Goal: Task Accomplishment & Management: Manage account settings

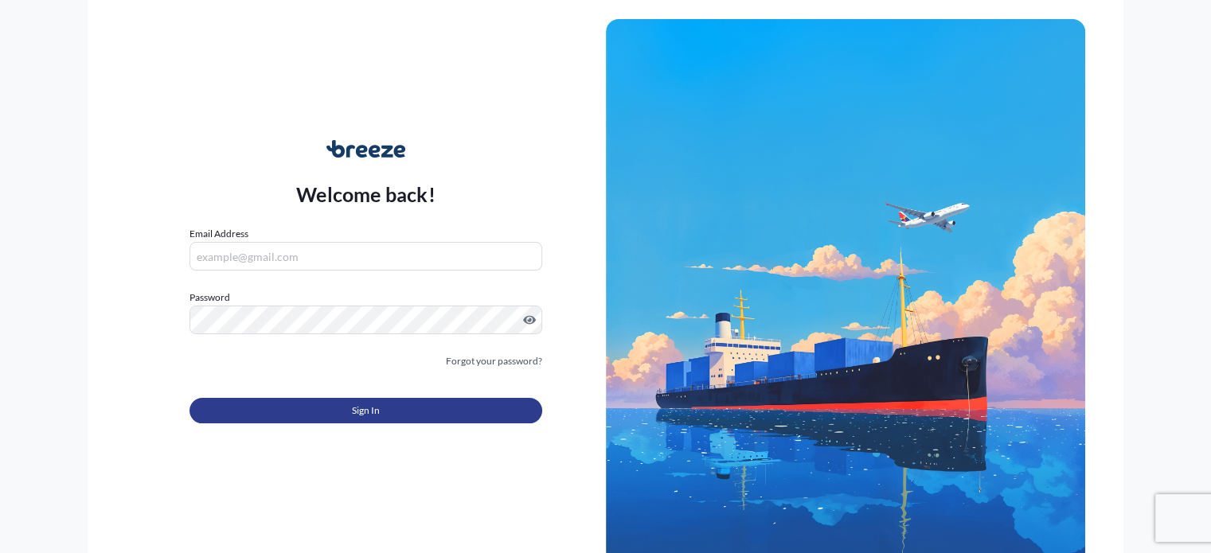
type input "[EMAIL_ADDRESS][DOMAIN_NAME]"
click at [360, 409] on span "Sign In" at bounding box center [366, 411] width 28 height 16
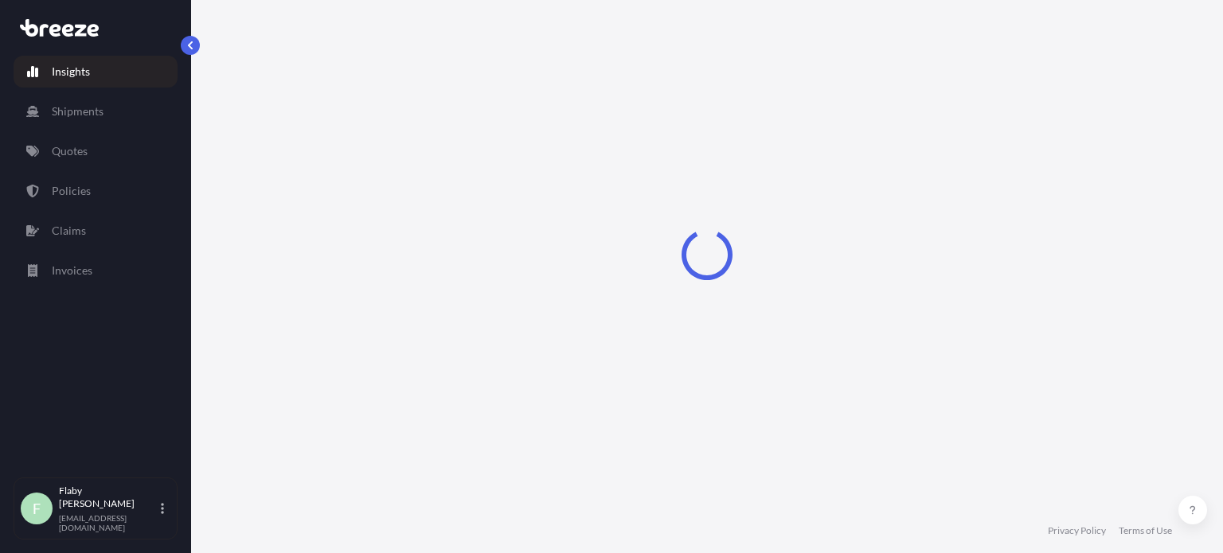
select select "2025"
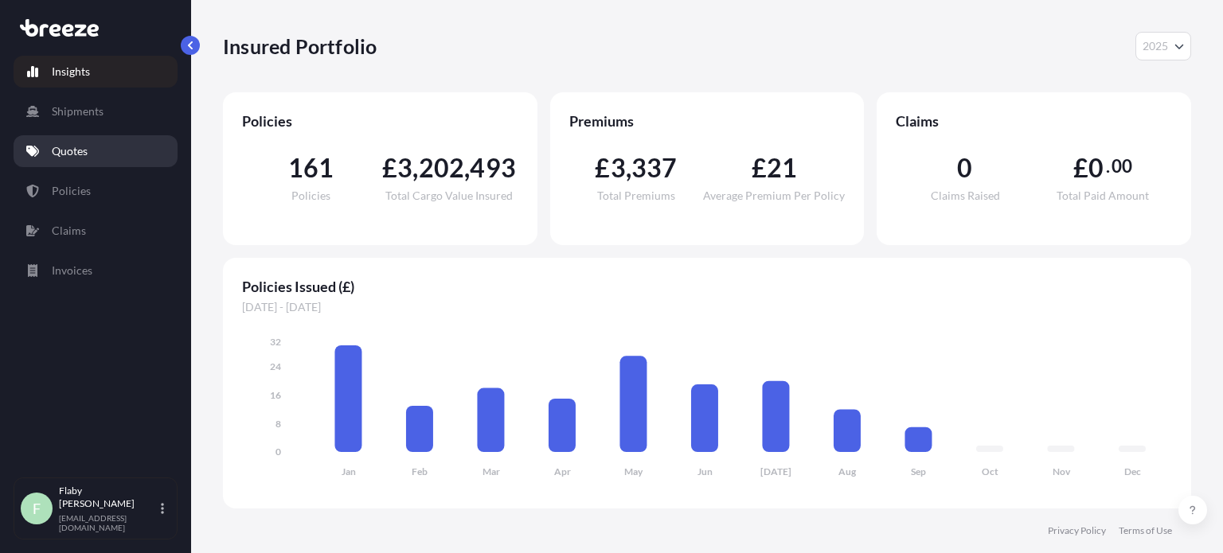
click at [103, 166] on link "Quotes" at bounding box center [96, 151] width 164 height 32
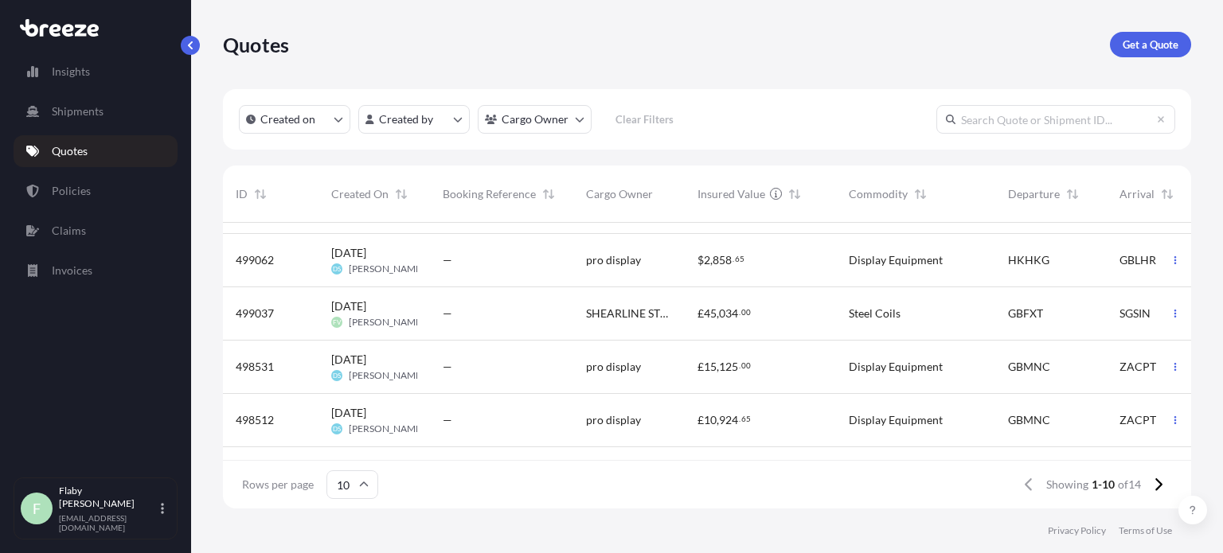
scroll to position [229, 0]
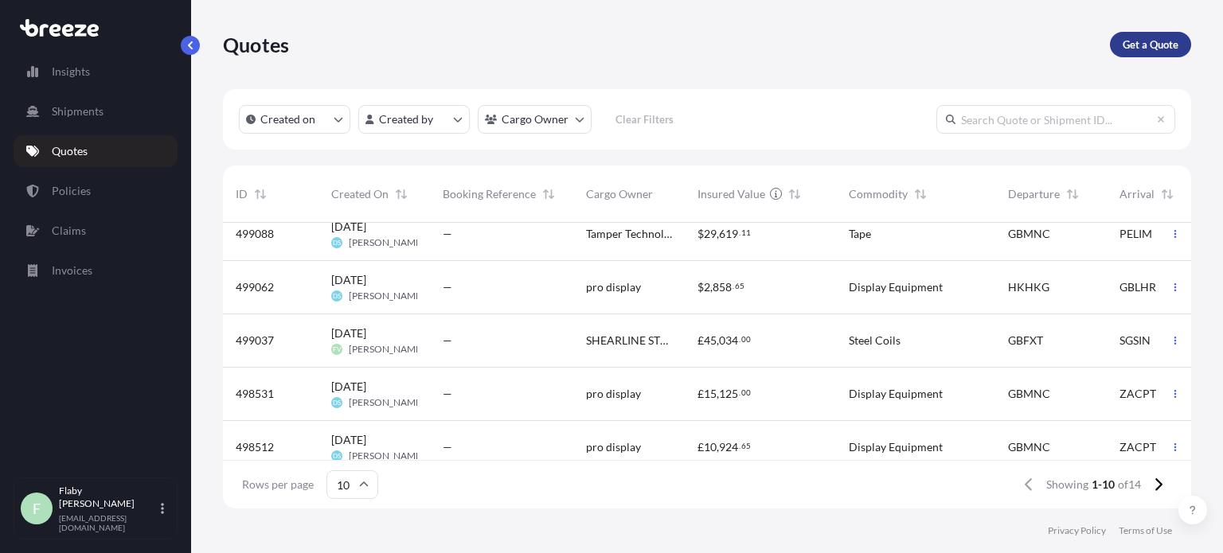
click at [1130, 46] on p "Get a Quote" at bounding box center [1151, 45] width 56 height 16
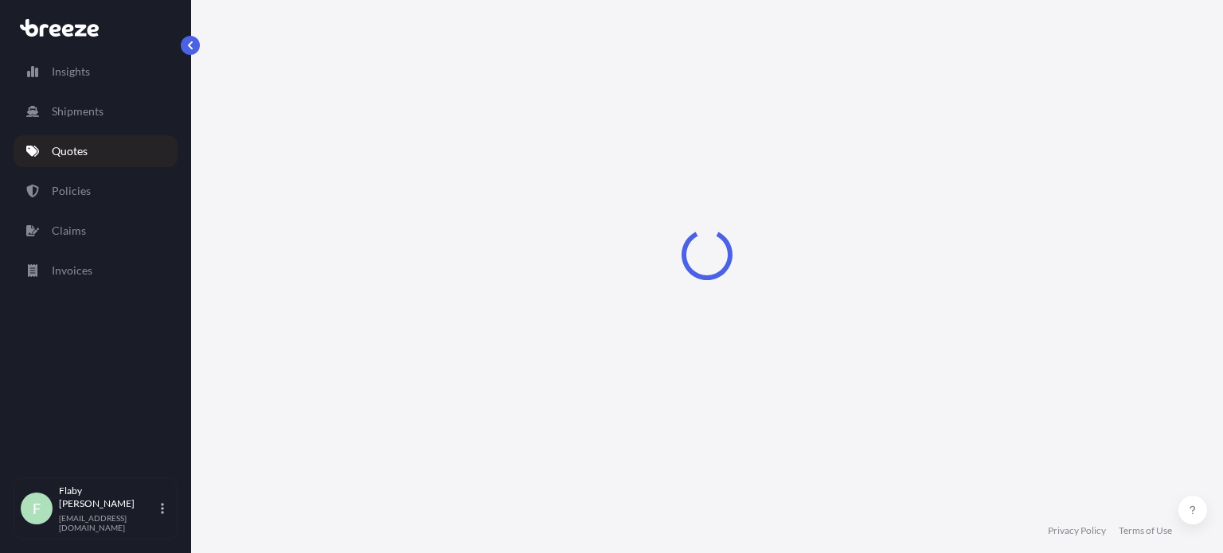
select select "Sea"
select select "1"
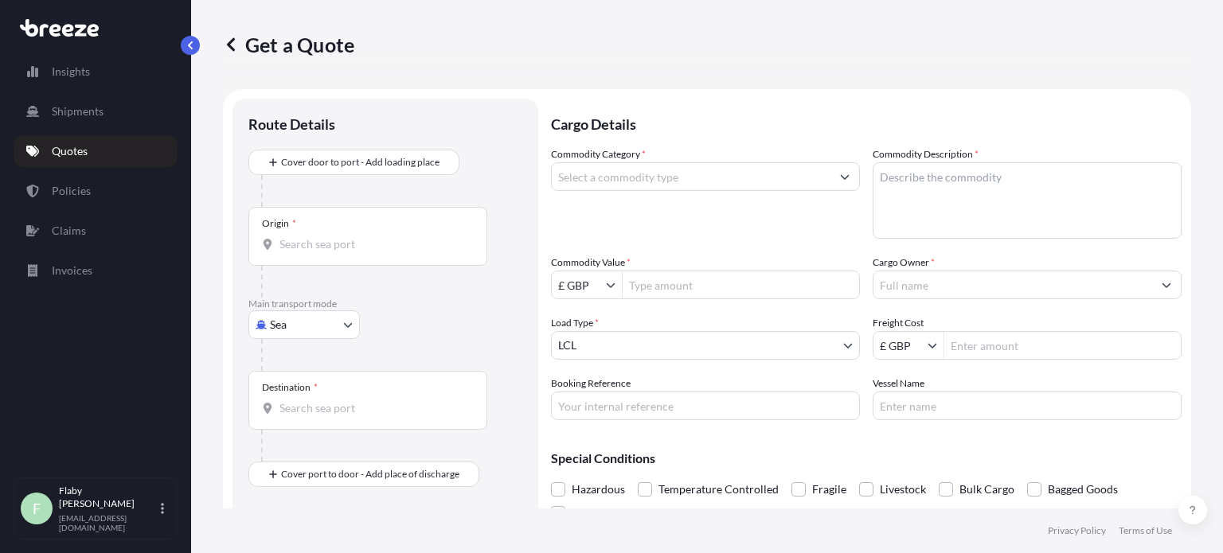
scroll to position [25, 0]
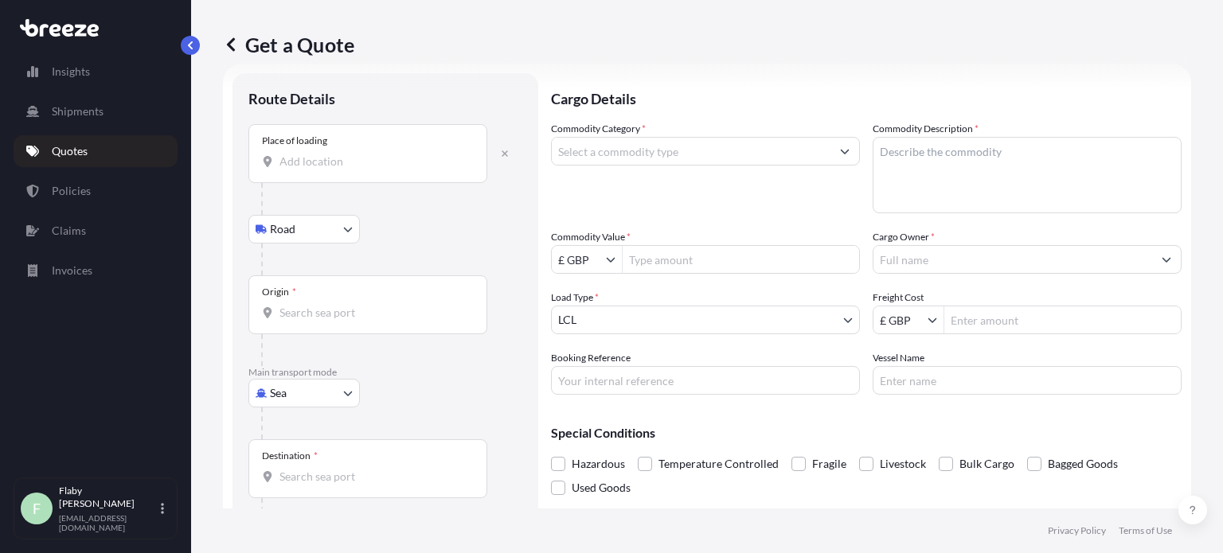
click at [322, 144] on div "Place of loading" at bounding box center [294, 141] width 65 height 13
click at [322, 154] on input "Place of loading" at bounding box center [374, 162] width 188 height 16
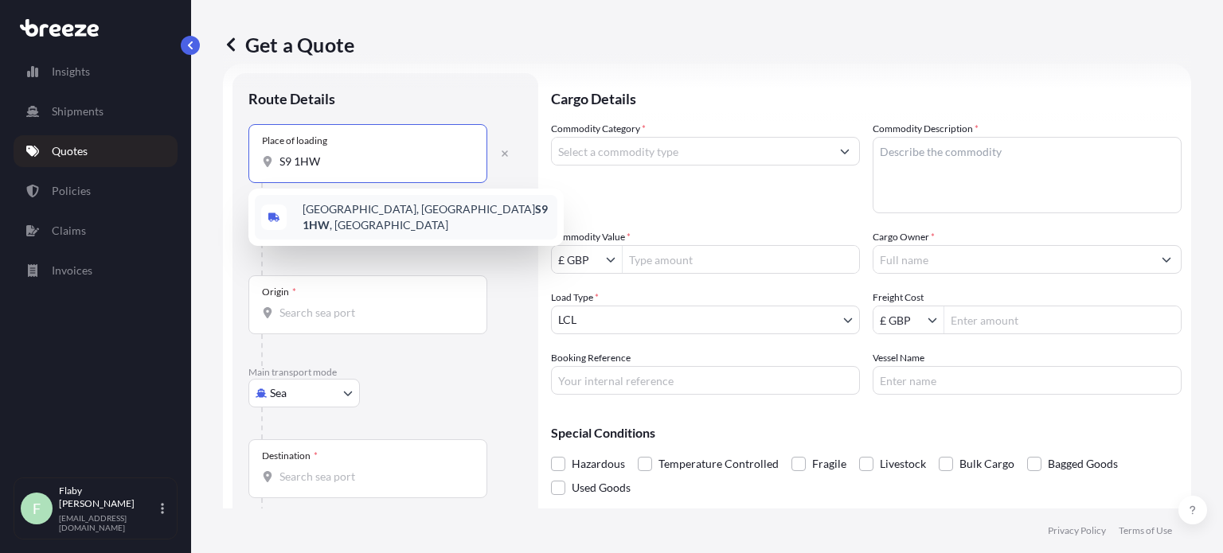
click at [354, 220] on span "[STREET_ADDRESS]" at bounding box center [427, 217] width 248 height 32
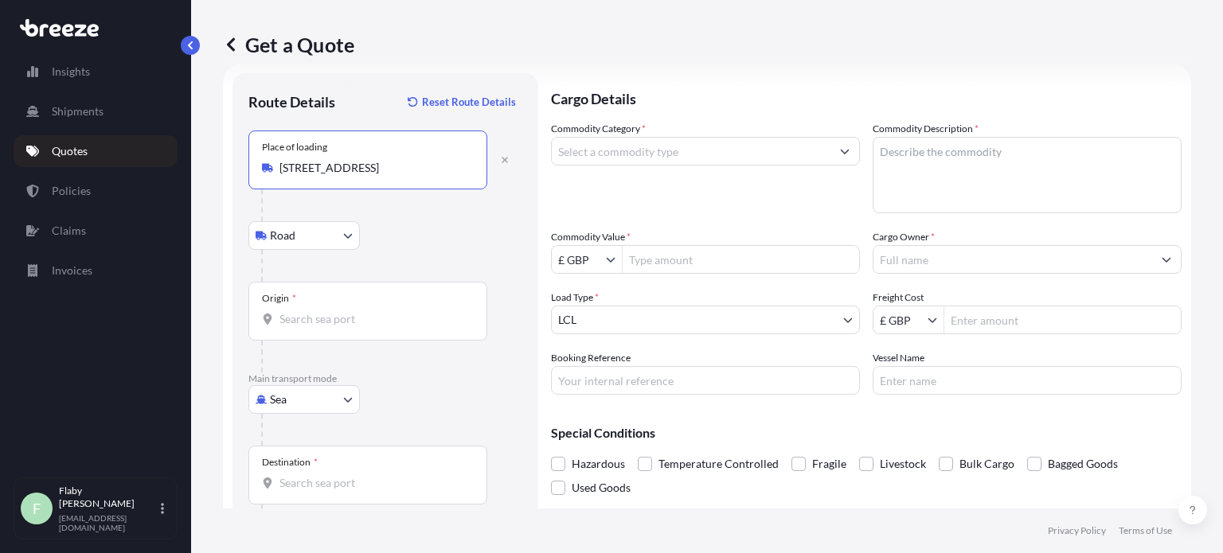
type input "[STREET_ADDRESS]"
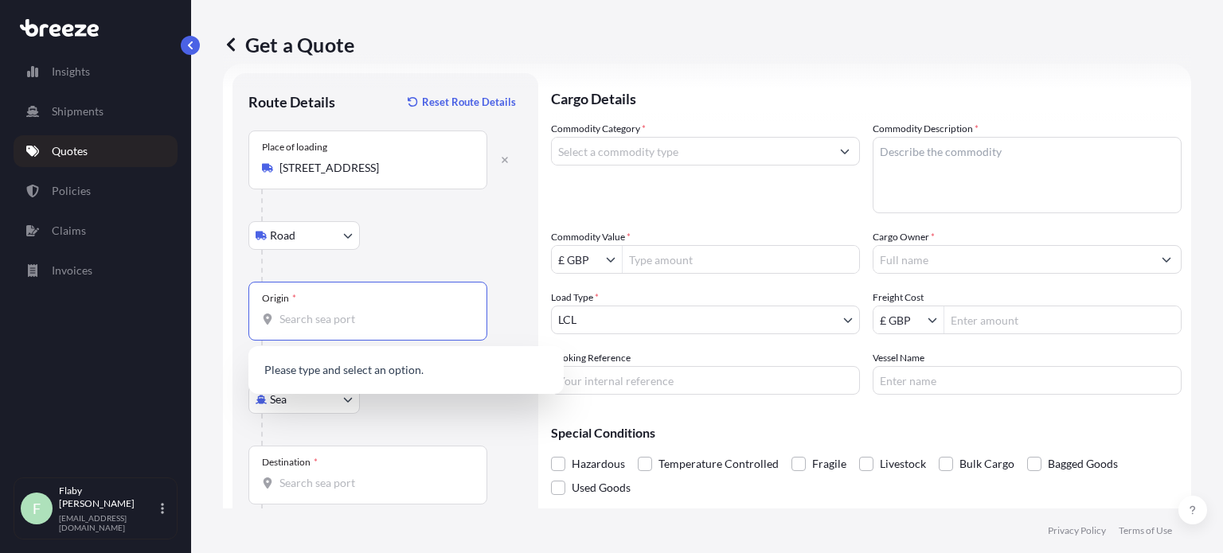
click at [315, 325] on input "Origin *" at bounding box center [374, 319] width 188 height 16
click at [330, 364] on span "GBFXT - Felixstowe, [GEOGRAPHIC_DATA]" at bounding box center [410, 372] width 214 height 16
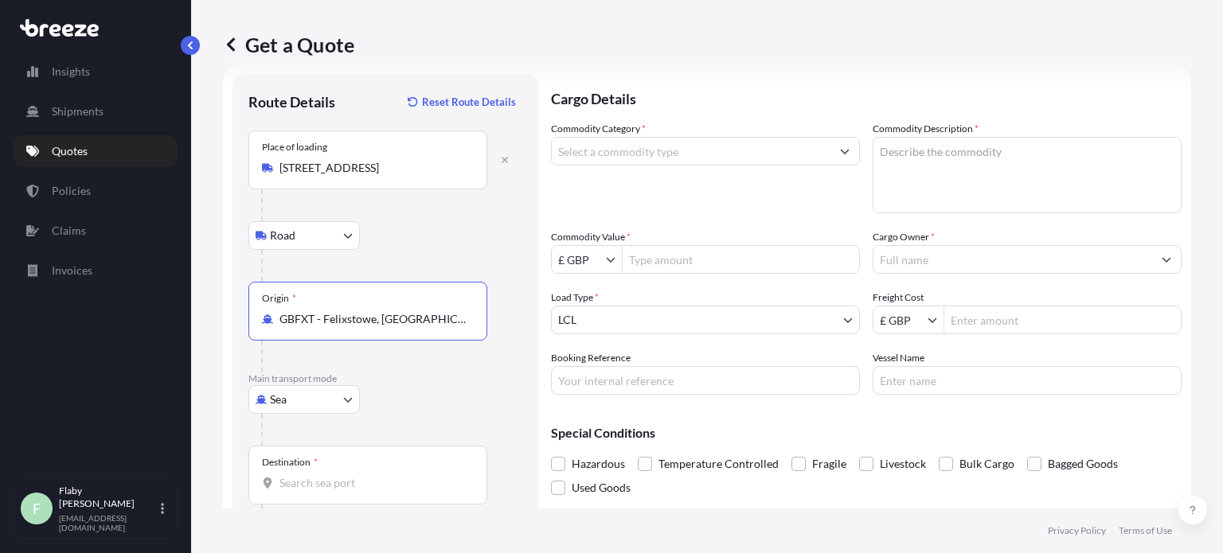
type input "GBFXT - Felixstowe, [GEOGRAPHIC_DATA]"
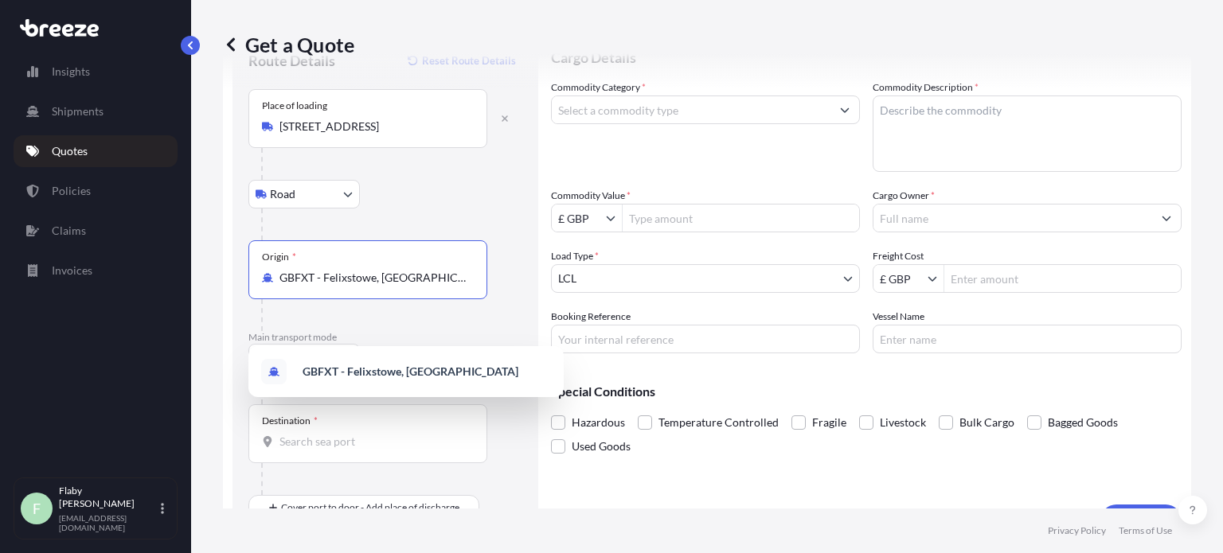
scroll to position [103, 0]
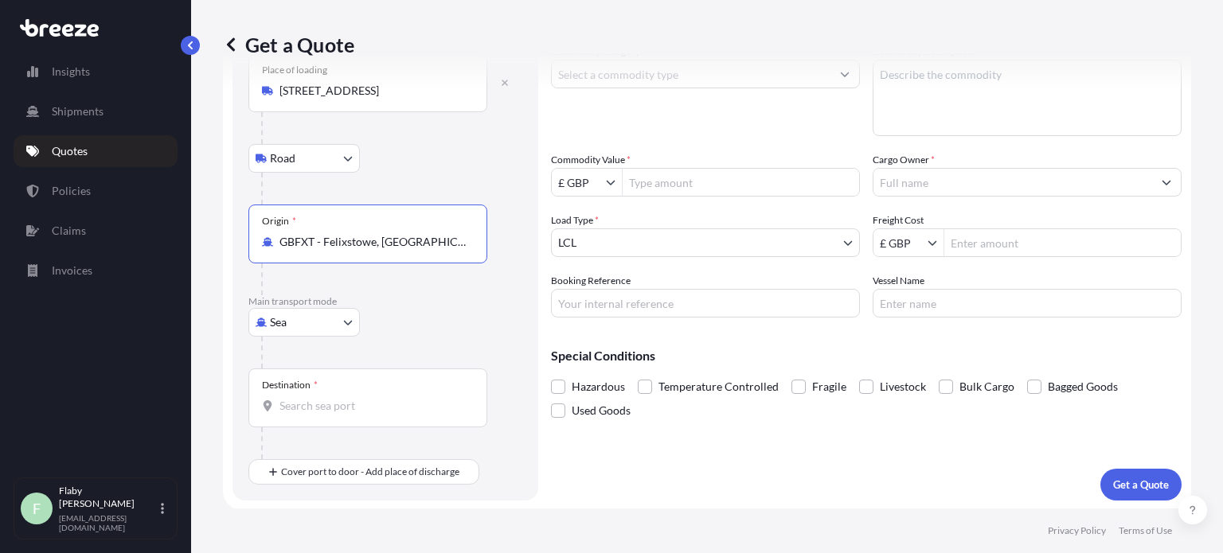
click at [322, 409] on input "Destination *" at bounding box center [374, 406] width 188 height 16
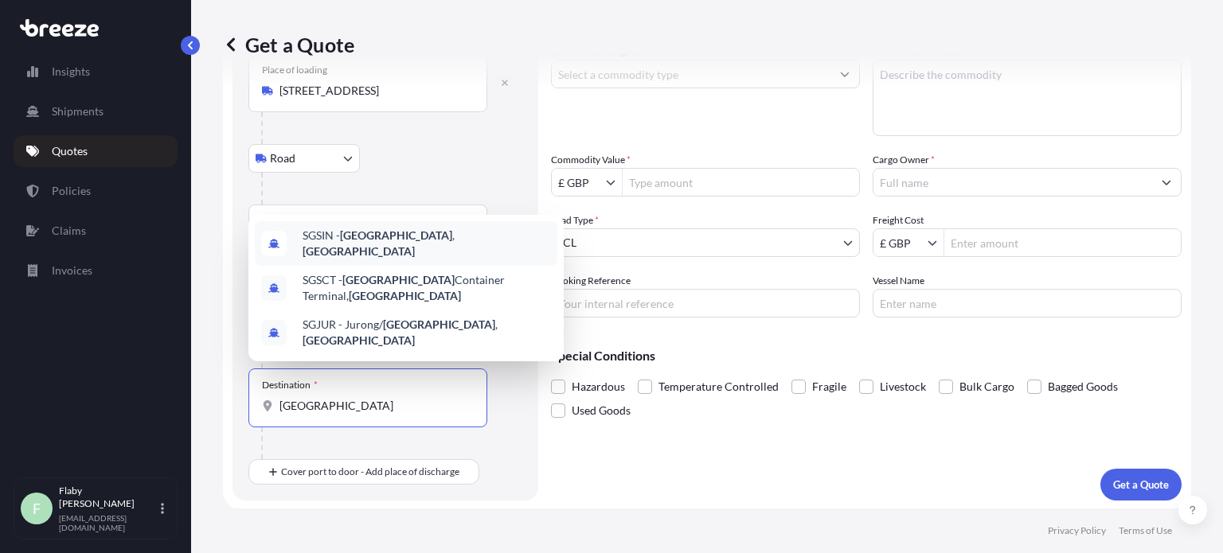
click at [341, 256] on span "SGSIN - [GEOGRAPHIC_DATA] , [GEOGRAPHIC_DATA]" at bounding box center [427, 244] width 248 height 32
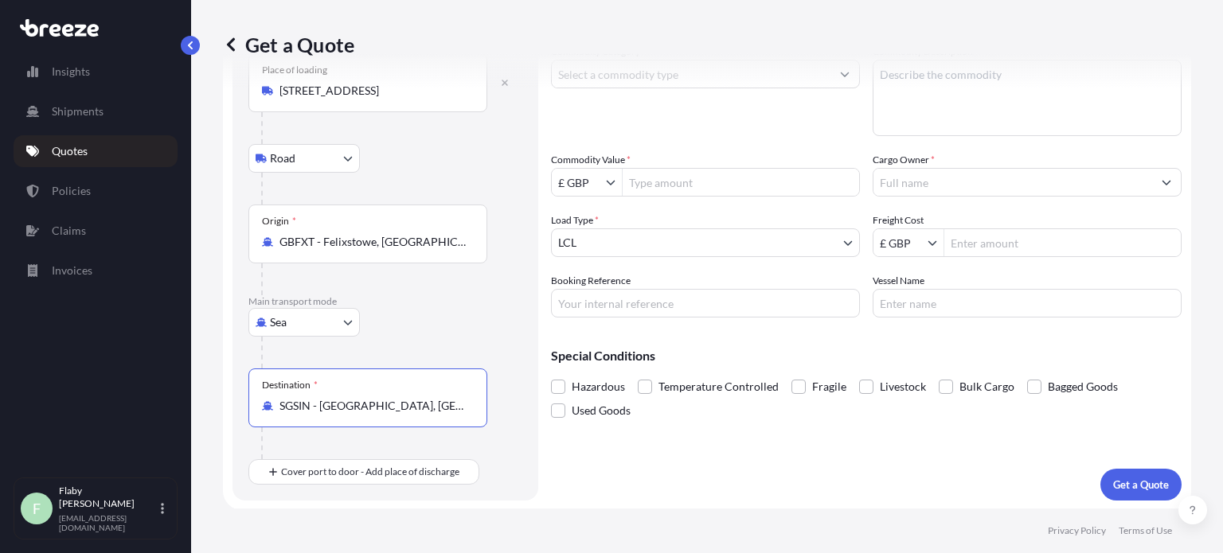
scroll to position [0, 0]
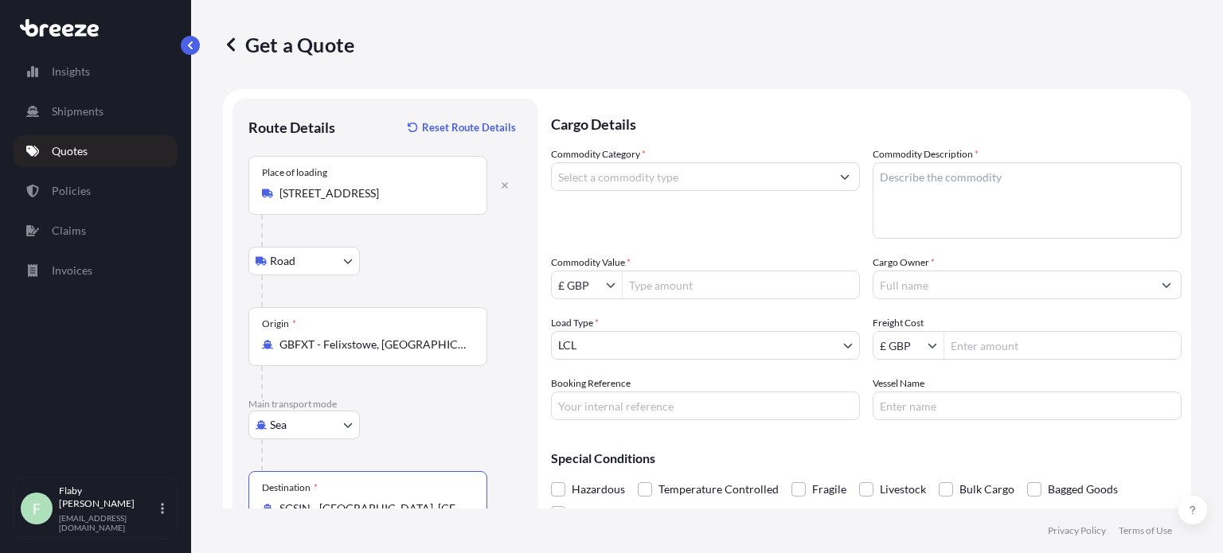
type input "SGSIN - [GEOGRAPHIC_DATA], [GEOGRAPHIC_DATA]"
click at [657, 181] on input "Commodity Category *" at bounding box center [691, 176] width 279 height 29
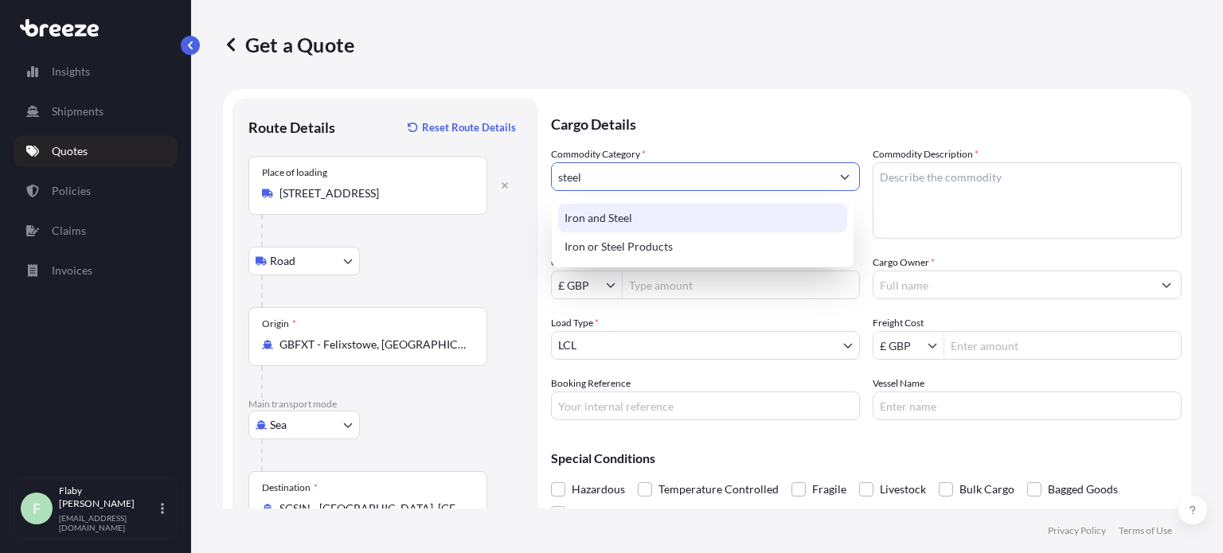
click at [635, 213] on div "Iron and Steel" at bounding box center [702, 218] width 289 height 29
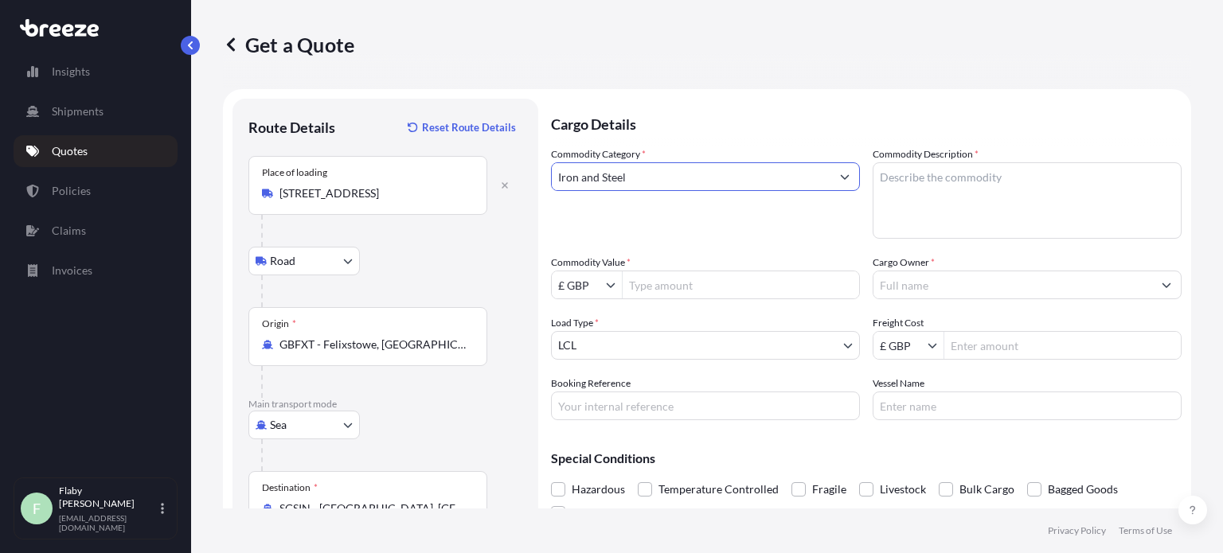
type input "Iron and Steel"
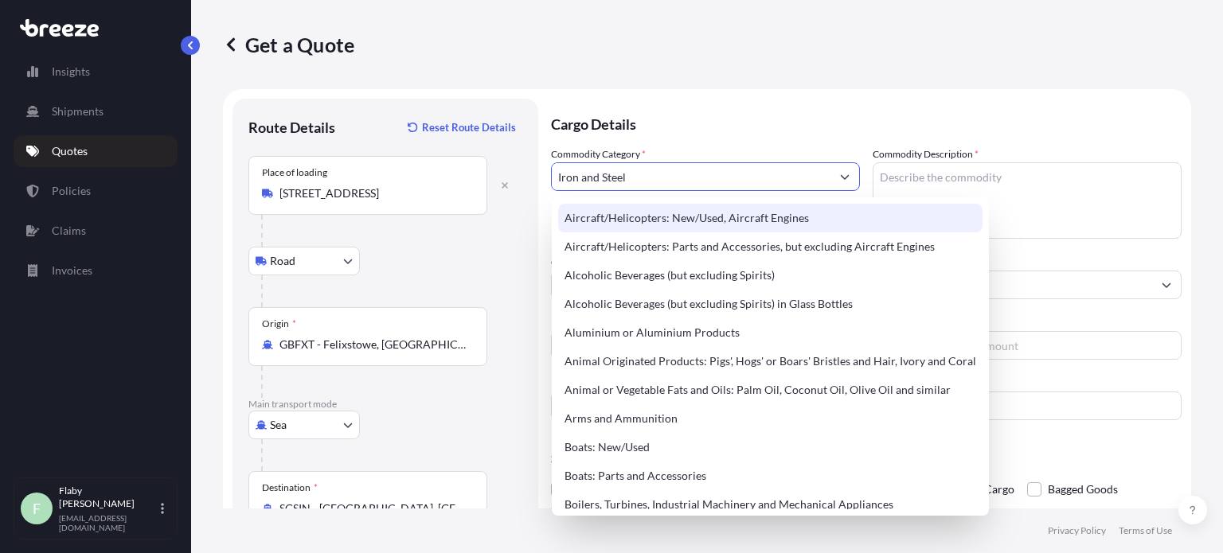
click at [933, 174] on textarea "Commodity Description *" at bounding box center [1027, 200] width 309 height 76
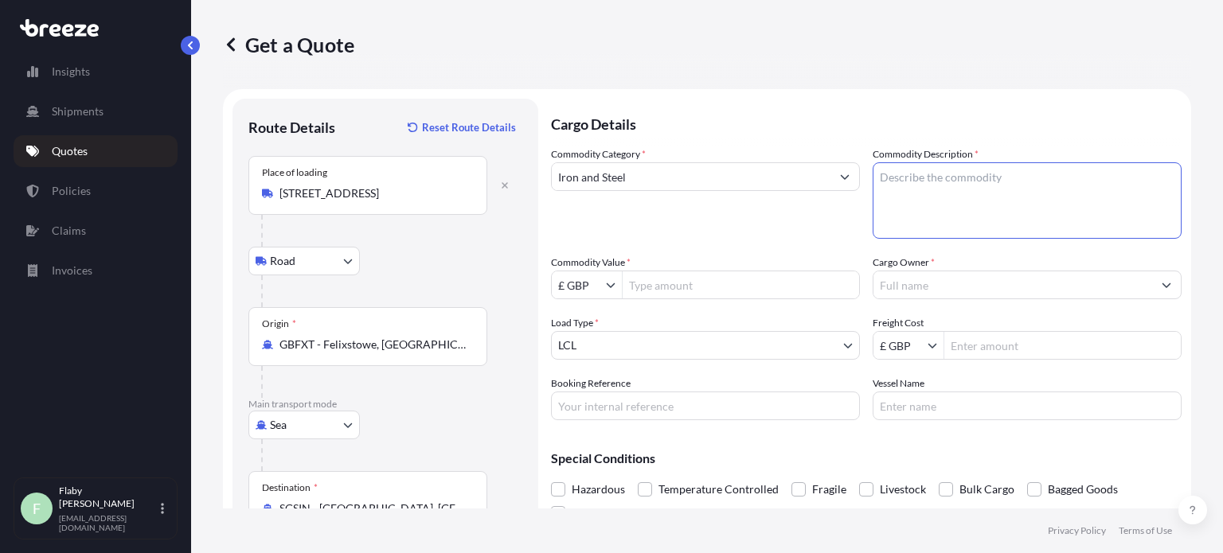
paste textarea "CSA 1CR BS1449 DC04 ANNEALED EN10139 ASTM A620 (COIL) COMMODITY CODE 7211290099…"
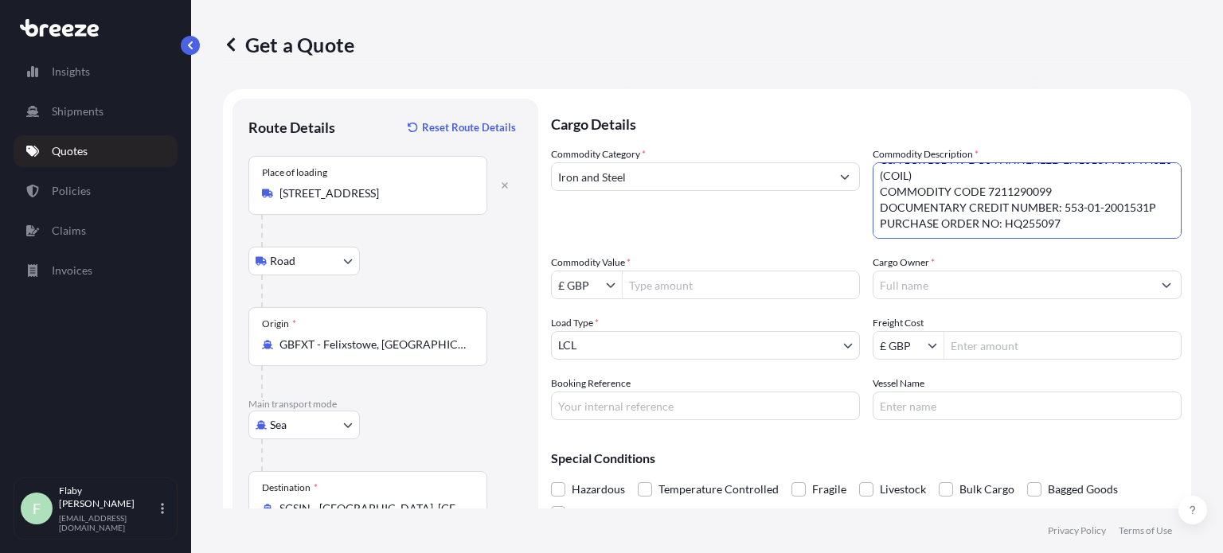
scroll to position [17, 0]
type textarea "CSA 1CR BS1449 DC04 ANNEALED EN10139 ASTM A620 (COIL) COMMODITY CODE 7211290099…"
click at [648, 276] on input "Commodity Value *" at bounding box center [741, 285] width 237 height 29
paste input "35815.44"
type input "35,815.44"
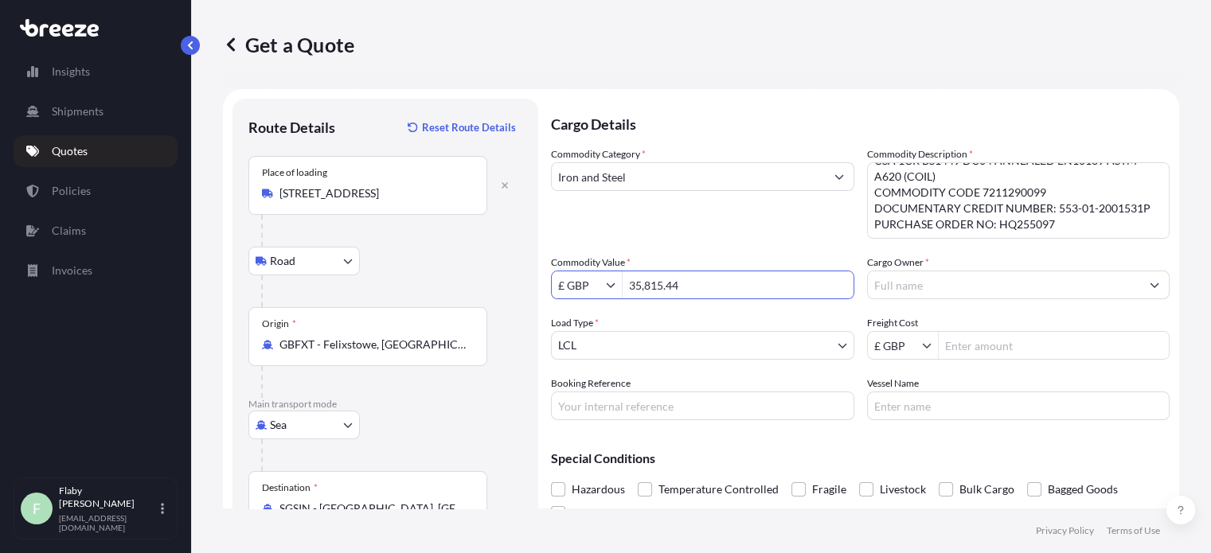
click at [902, 288] on input "Cargo Owner *" at bounding box center [1004, 285] width 273 height 29
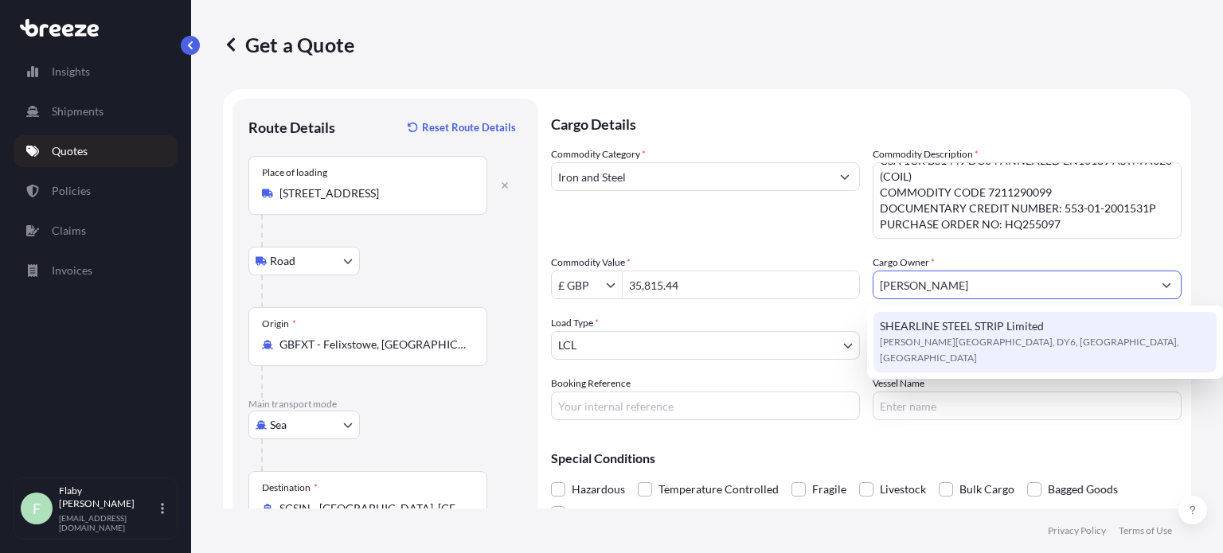
click at [940, 326] on span "SHEARLINE STEEL STRIP Limited" at bounding box center [962, 327] width 164 height 16
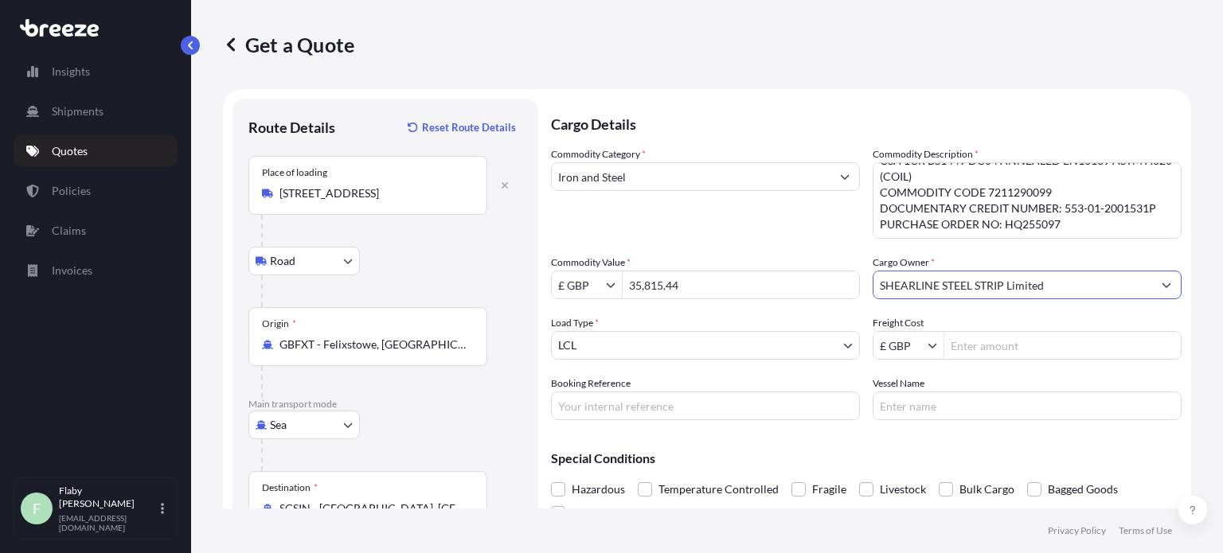
type input "SHEARLINE STEEL STRIP Limited"
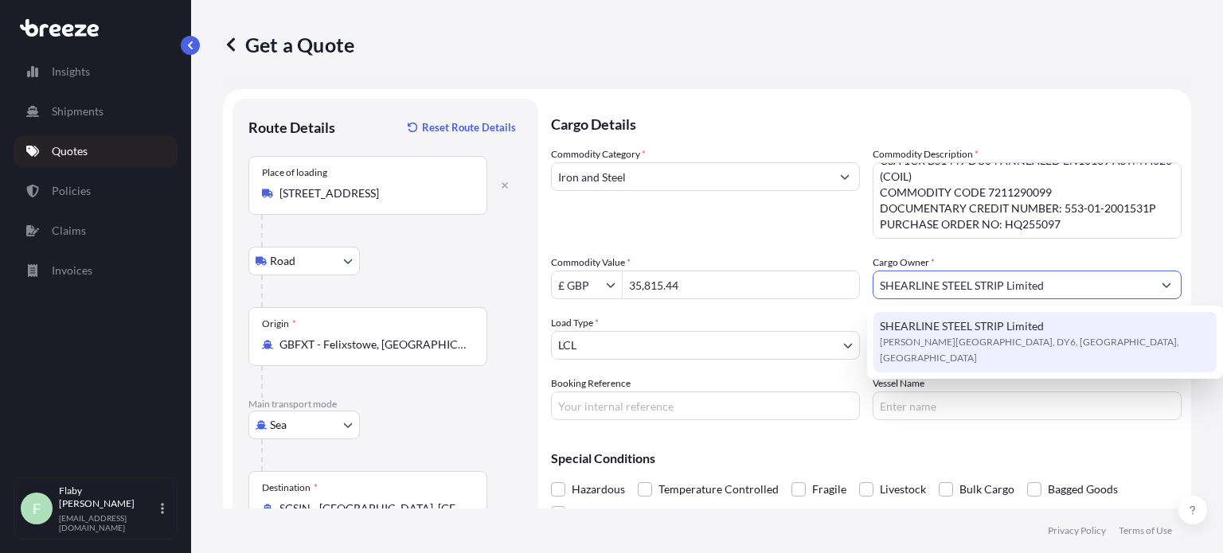
click at [932, 391] on div "Vessel Name" at bounding box center [1027, 398] width 309 height 45
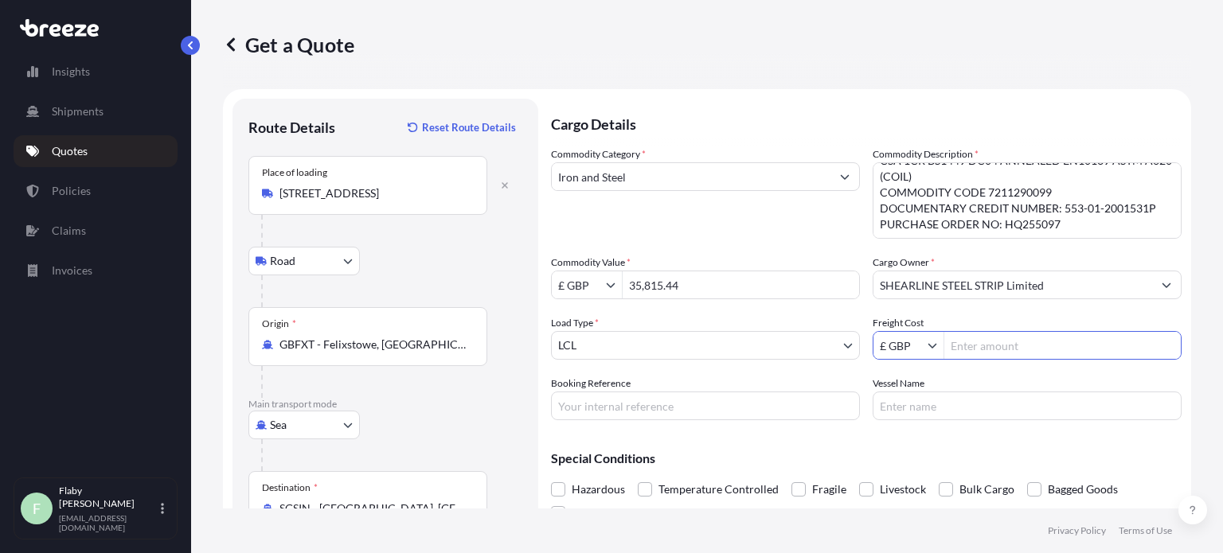
click at [962, 339] on input "Freight Cost" at bounding box center [1062, 345] width 237 height 29
type input "1,765"
click at [678, 401] on input "Booking Reference" at bounding box center [705, 406] width 309 height 29
paste input "EX25005641"
type input "EX25005641"
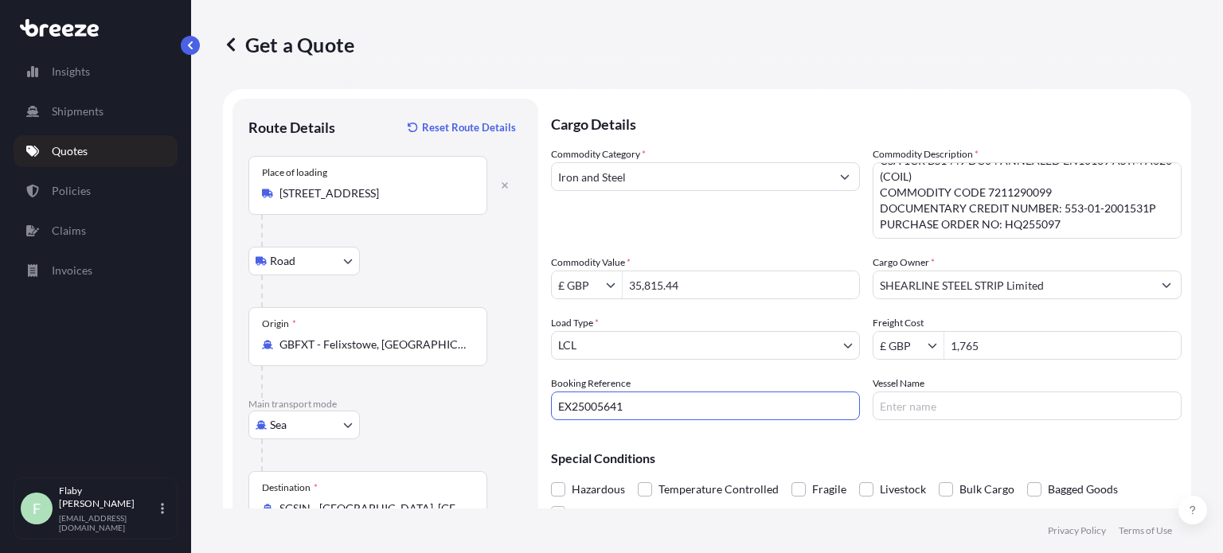
click at [908, 417] on input "Vessel Name" at bounding box center [1027, 406] width 309 height 29
paste input "MSC OLBIA"
click at [968, 386] on div "Vessel Name MSC OLBIA /" at bounding box center [1027, 398] width 309 height 45
click at [964, 406] on input "MSC OLBIA /" at bounding box center [1027, 406] width 309 height 29
paste input "FW537E"
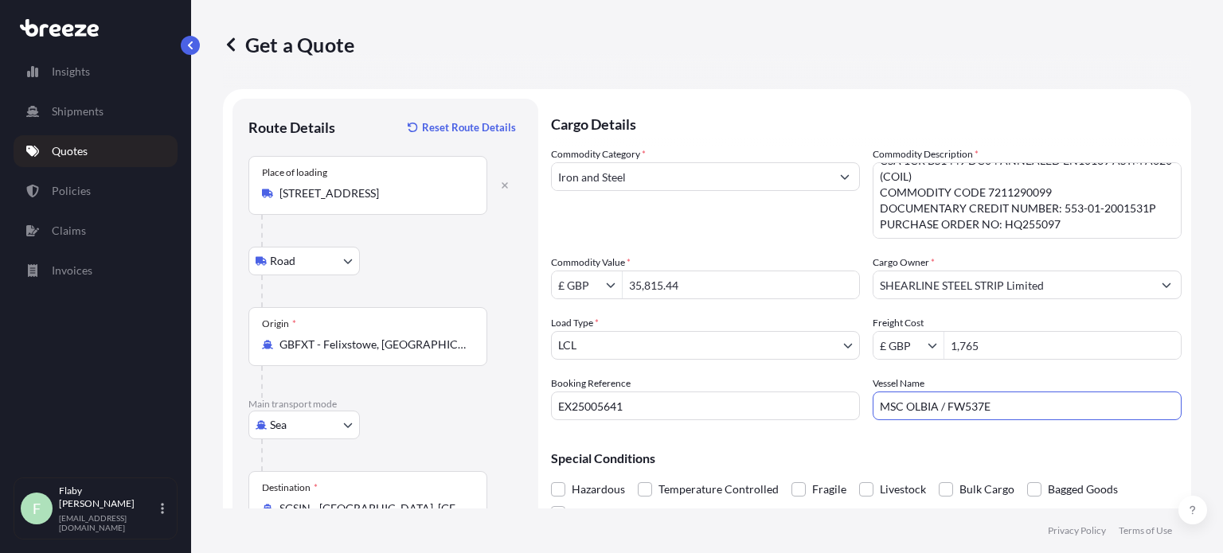
type input "MSC OLBIA / FW537E"
click at [839, 460] on p "Special Conditions" at bounding box center [866, 458] width 631 height 13
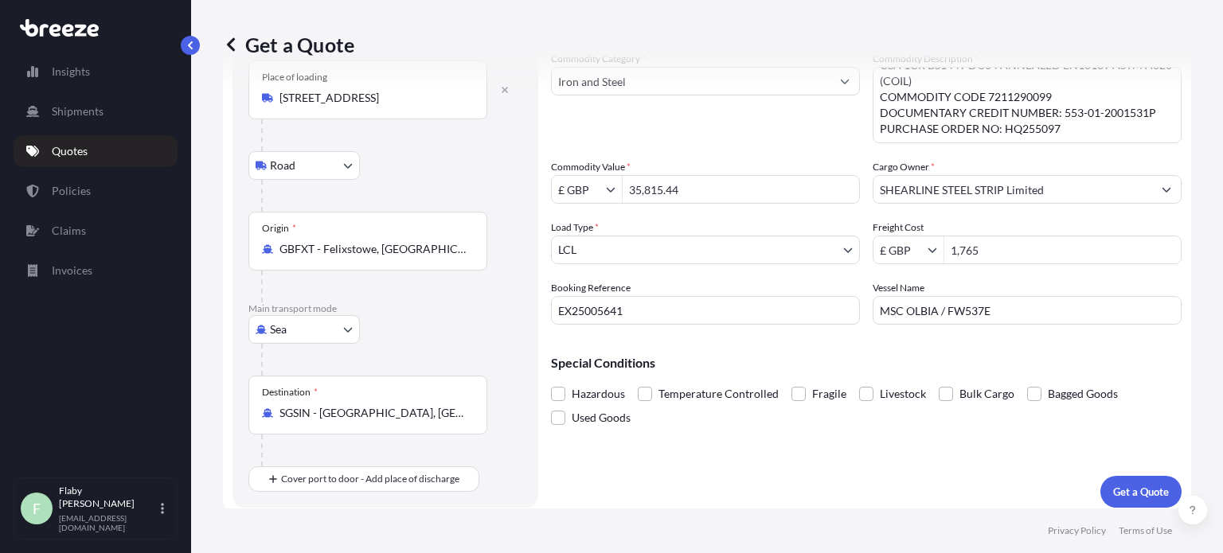
scroll to position [103, 0]
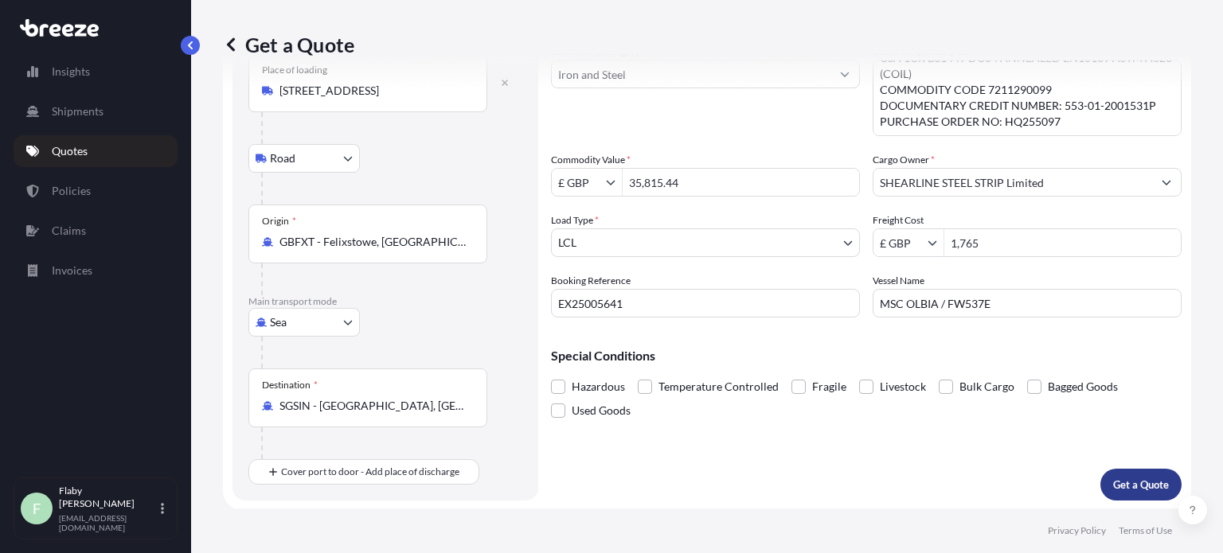
click at [1134, 483] on p "Get a Quote" at bounding box center [1141, 485] width 56 height 16
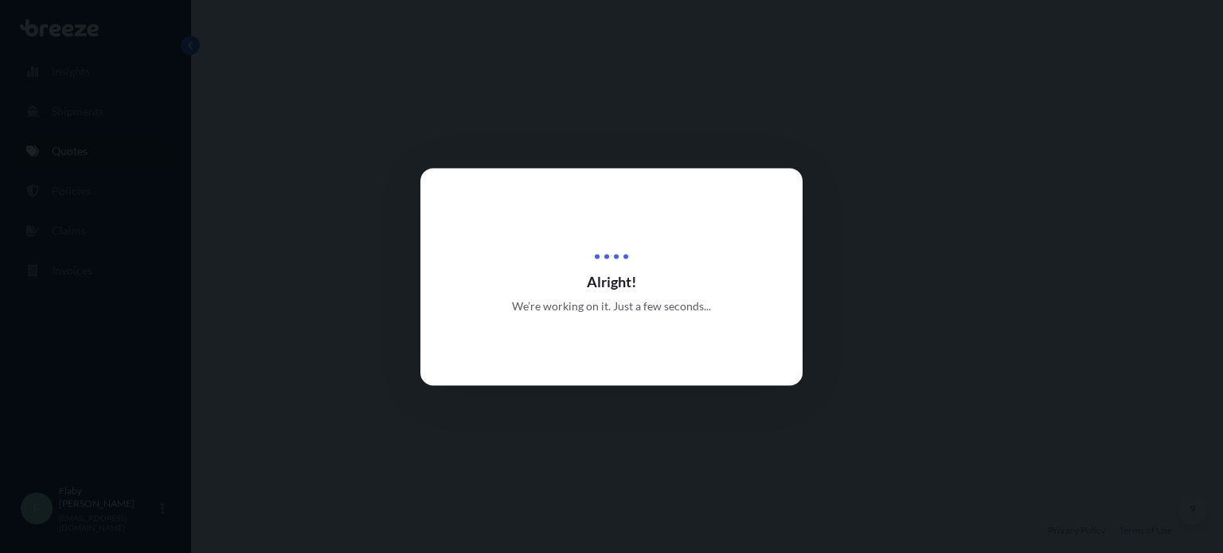
select select "Road"
select select "Sea"
select select "1"
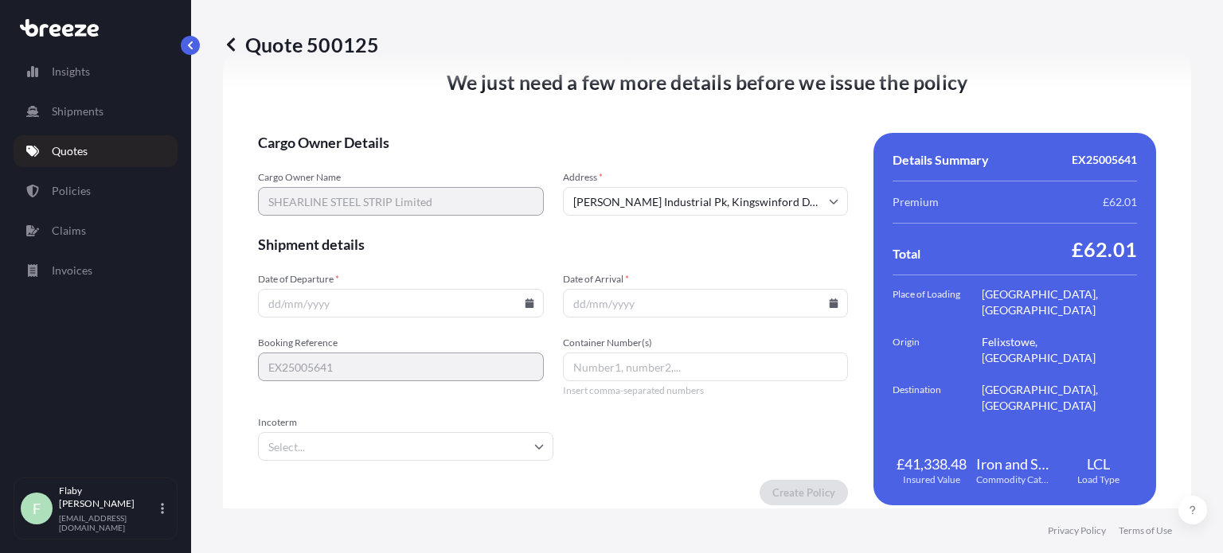
scroll to position [2099, 0]
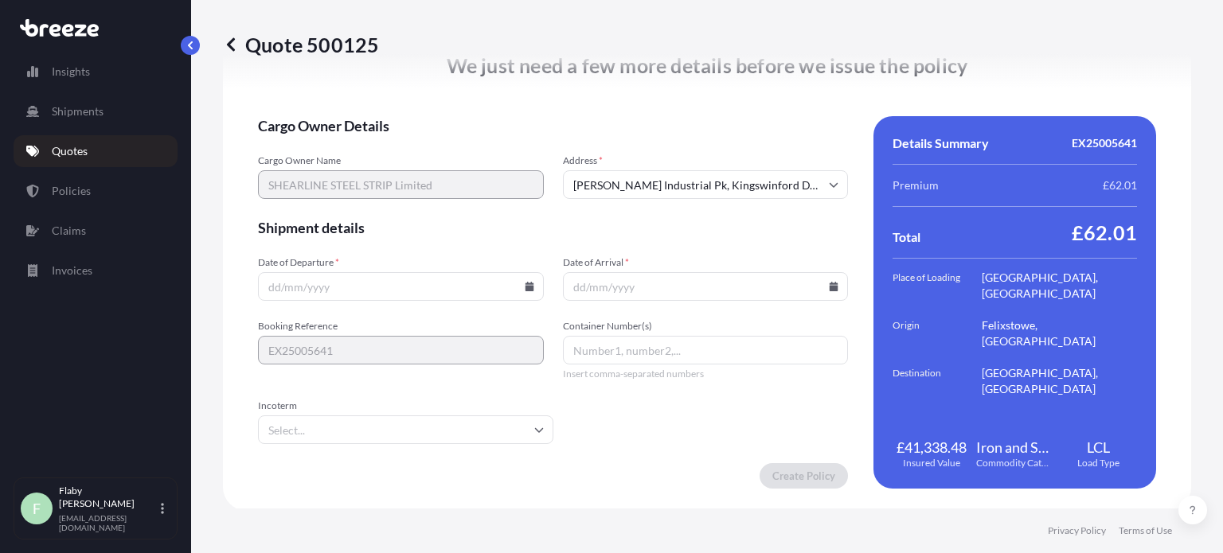
click at [297, 281] on input "Date of Departure *" at bounding box center [401, 286] width 286 height 29
click at [535, 284] on input "Date of Departure *" at bounding box center [401, 286] width 286 height 29
click at [525, 284] on icon at bounding box center [529, 287] width 9 height 10
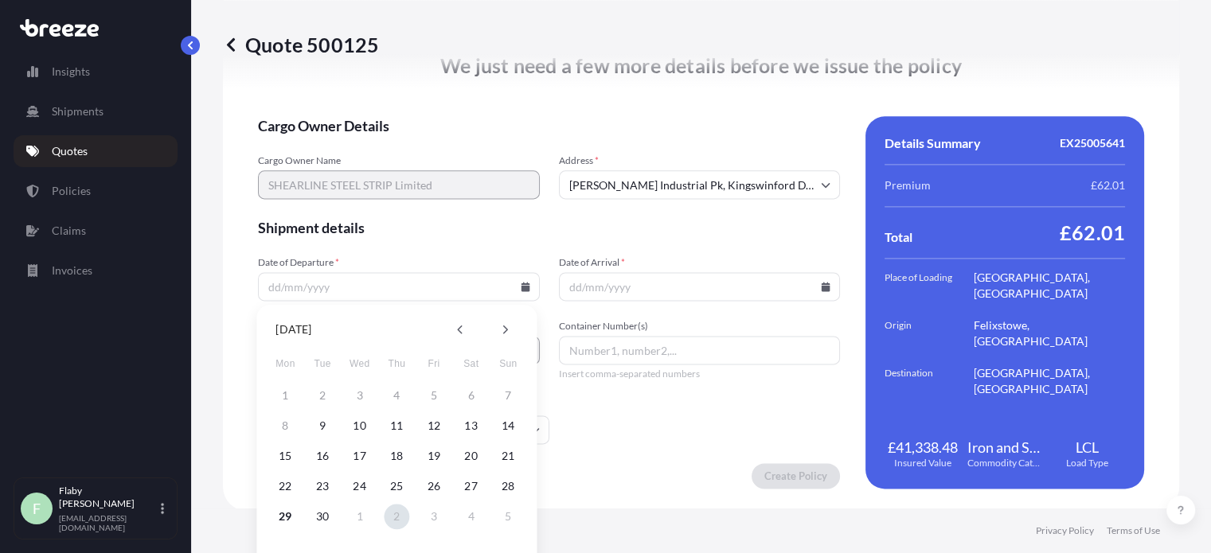
click at [393, 522] on button "2" at bounding box center [396, 516] width 25 height 25
type input "[DATE]"
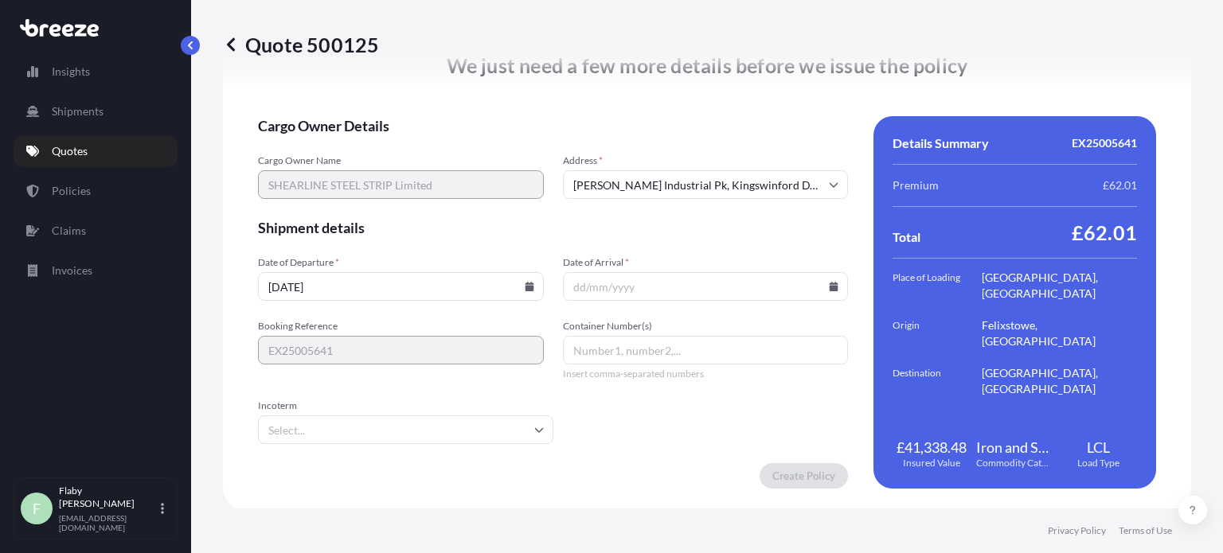
click at [682, 276] on input "Date of Arrival *" at bounding box center [706, 286] width 286 height 29
click at [830, 283] on icon at bounding box center [834, 287] width 9 height 10
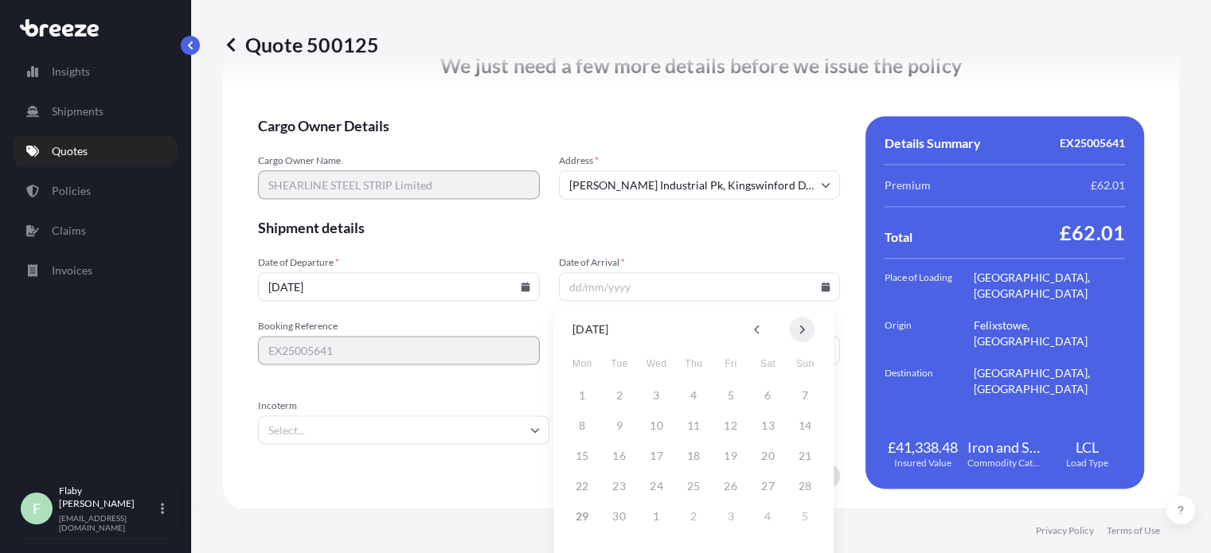
click at [808, 324] on button at bounding box center [801, 329] width 25 height 25
click at [764, 394] on button "1" at bounding box center [767, 395] width 25 height 25
type input "[DATE]"
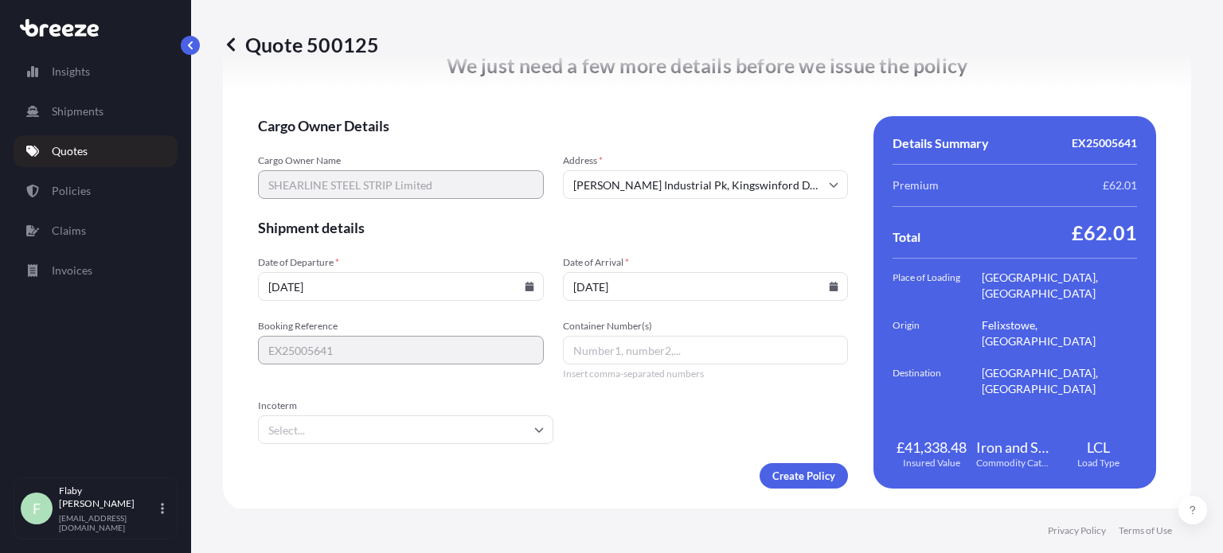
click at [642, 345] on input "Container Number(s)" at bounding box center [706, 350] width 286 height 29
paste input "BEAU4579182"
type input "BEAU4579182"
click at [495, 432] on input "Incoterm" at bounding box center [405, 430] width 295 height 29
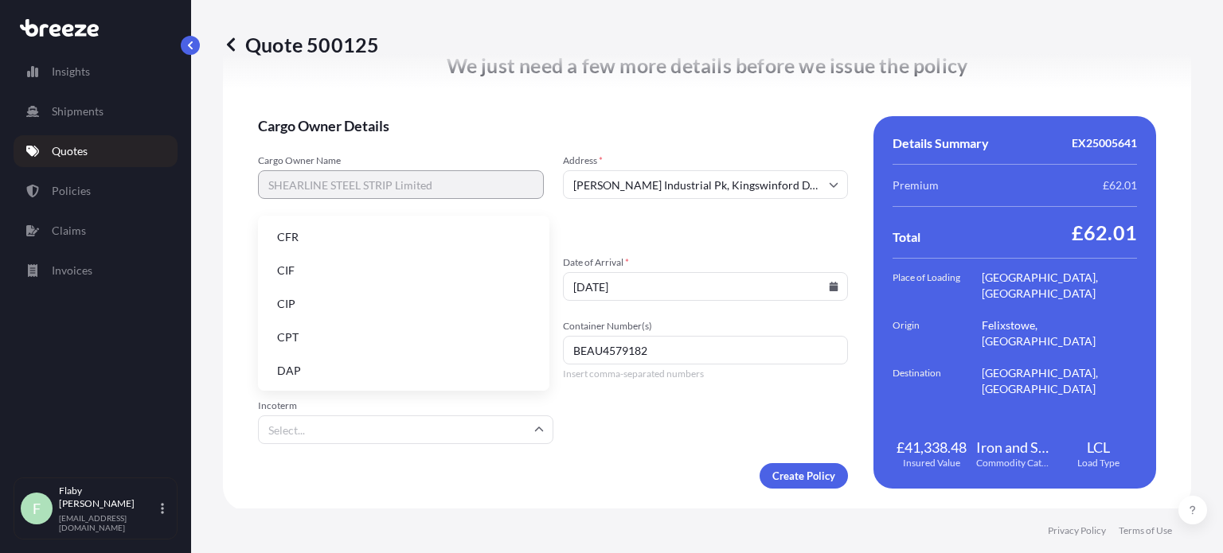
click at [344, 271] on li "CIF" at bounding box center [403, 271] width 279 height 30
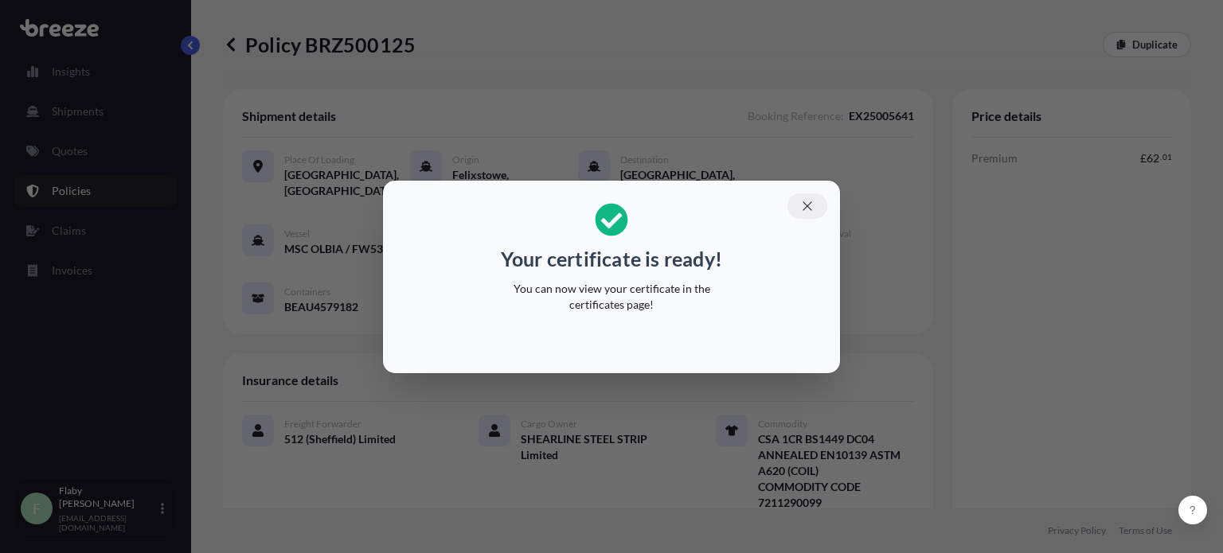
click at [801, 200] on icon "button" at bounding box center [807, 206] width 14 height 14
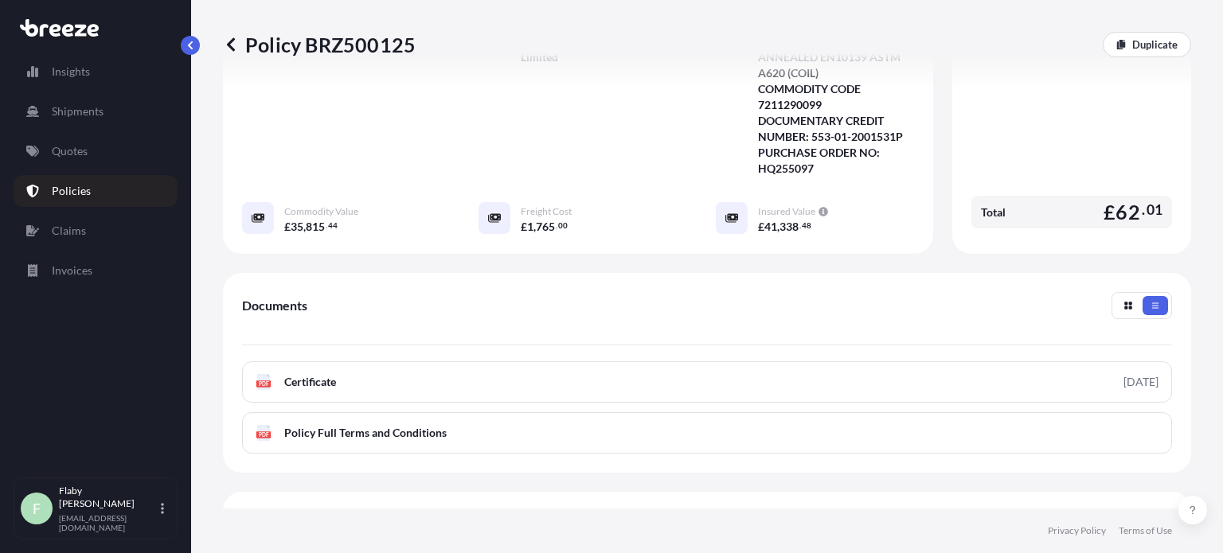
scroll to position [530, 0]
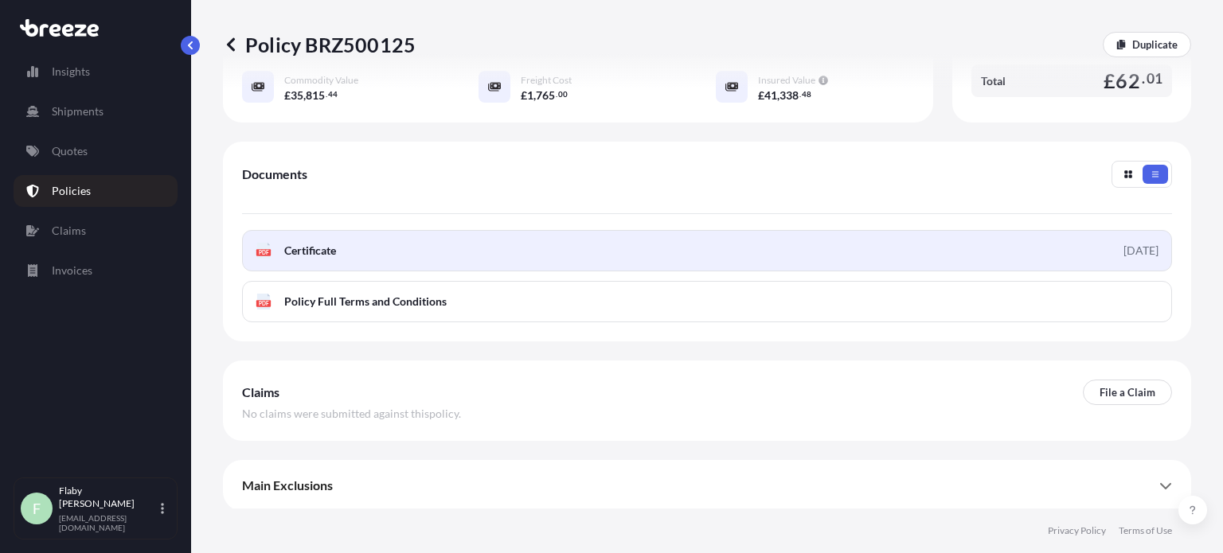
click at [475, 254] on link "PDF Certificate [DATE]" at bounding box center [707, 250] width 930 height 41
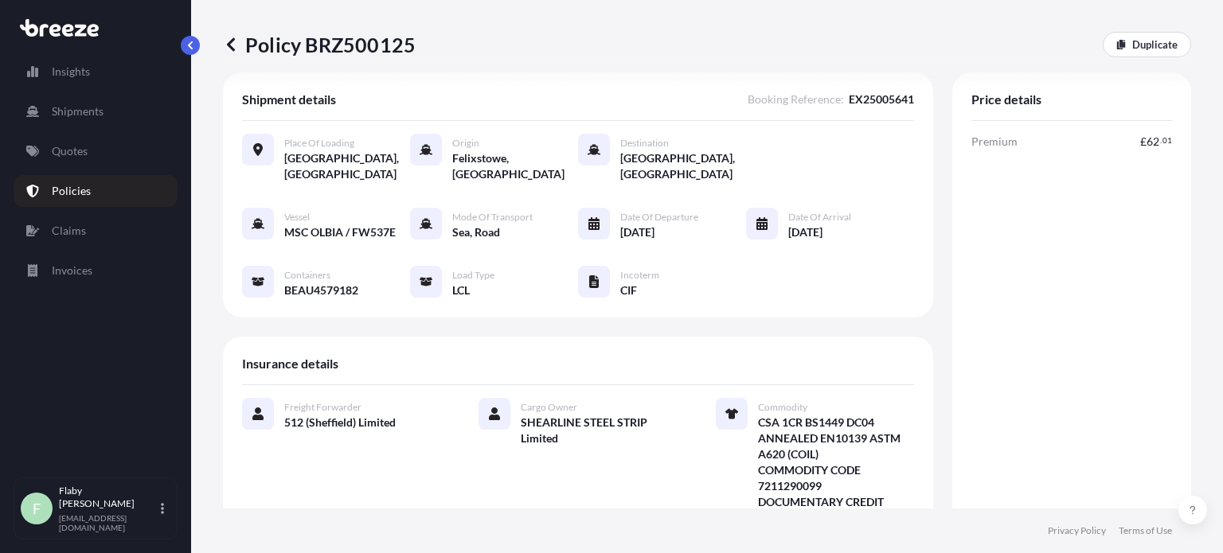
scroll to position [0, 0]
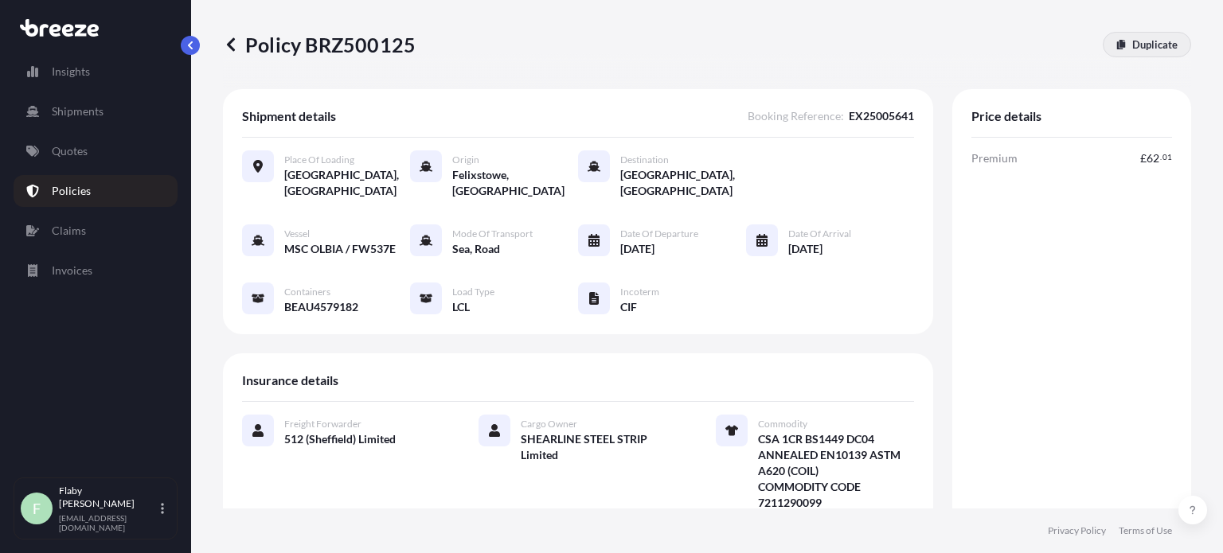
click at [1139, 47] on p "Duplicate" at bounding box center [1154, 45] width 45 height 16
select select "Road"
select select "Sea"
select select "1"
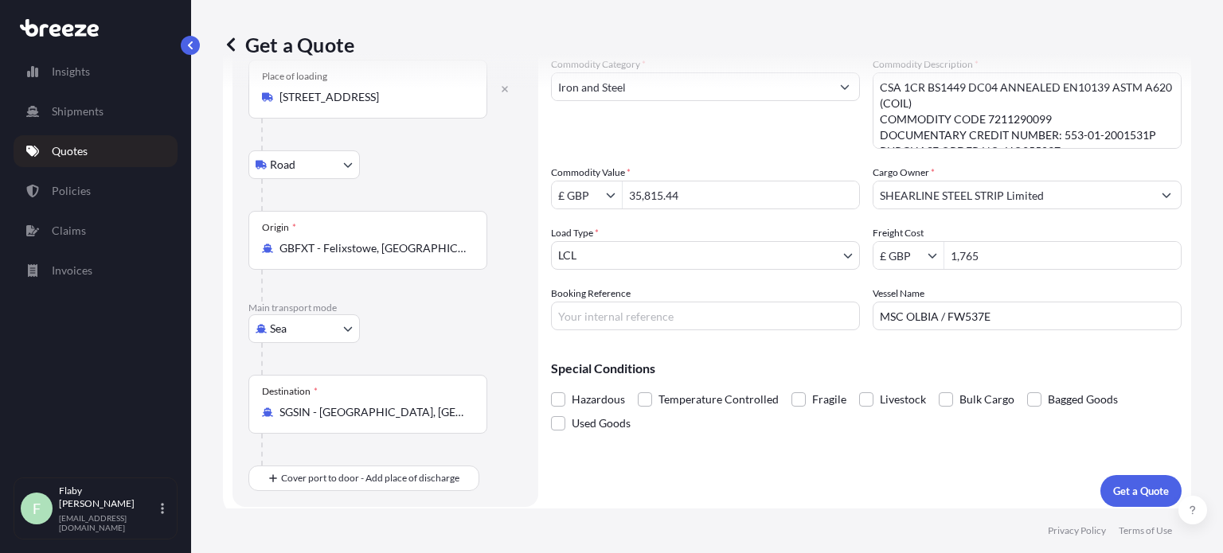
scroll to position [96, 0]
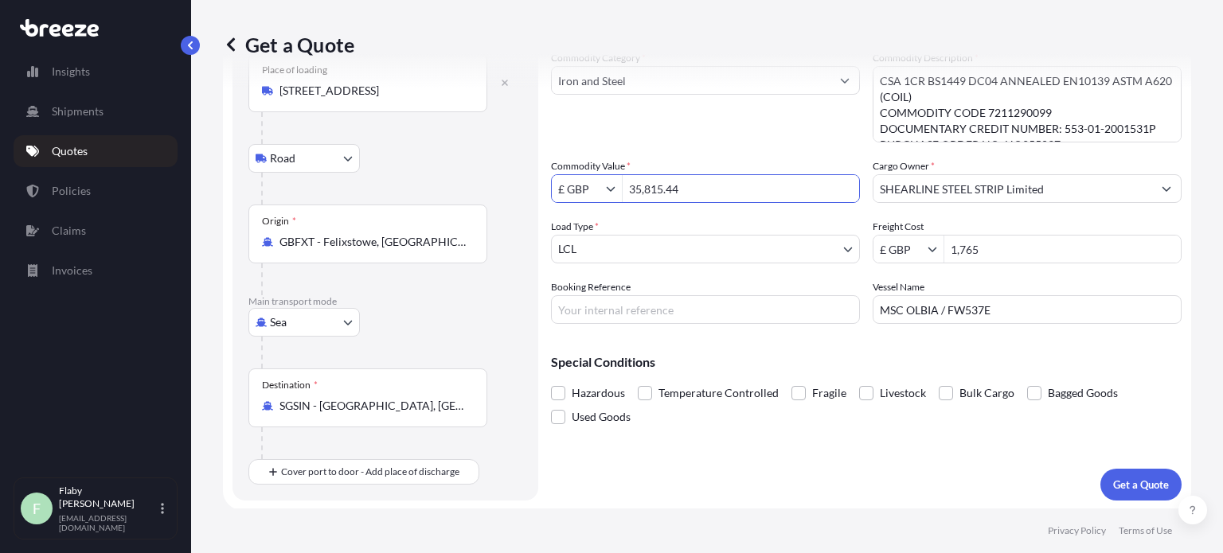
drag, startPoint x: 698, startPoint y: 194, endPoint x: 588, endPoint y: 180, distance: 110.0
click at [588, 180] on div "£ GBP 35,815.44" at bounding box center [705, 188] width 309 height 29
paste input "73190.3"
type input "73,190.34"
drag, startPoint x: 1012, startPoint y: 243, endPoint x: 936, endPoint y: 240, distance: 76.5
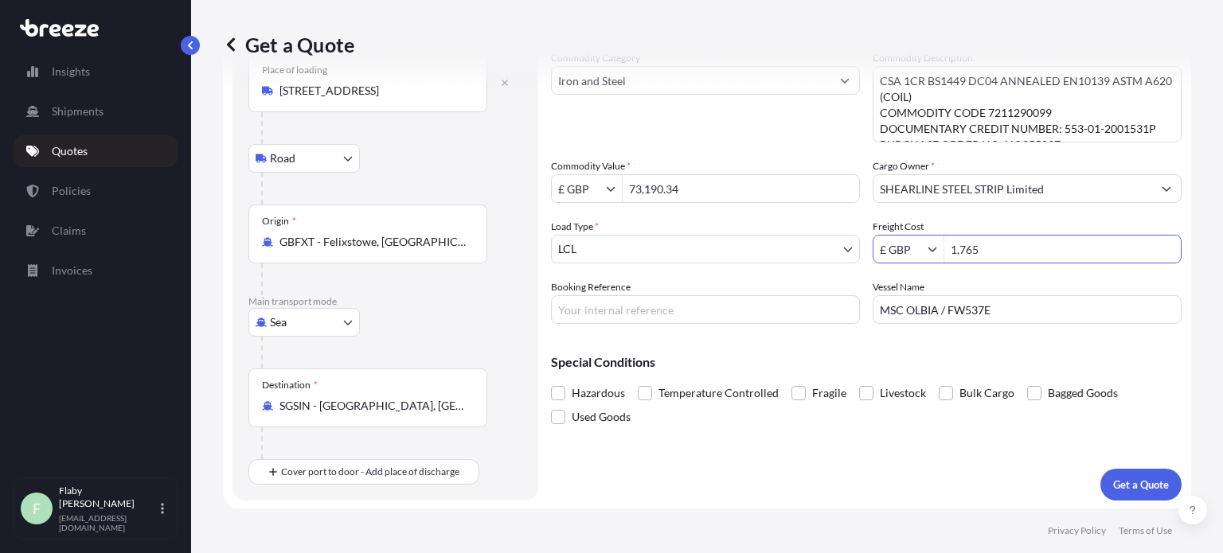
click at [936, 240] on div "£ GBP 1,765" at bounding box center [1027, 249] width 309 height 29
paste input "3,530.0"
type input "3,530"
click at [655, 264] on div "Commodity Category * Iron and Steel Commodity Description * CSA 1CR BS1449 DC04…" at bounding box center [866, 187] width 631 height 274
click at [653, 254] on body "3,530 Insights Shipments Quotes Policies Claims Invoices F Flaby Varghese [EMAI…" at bounding box center [611, 276] width 1223 height 553
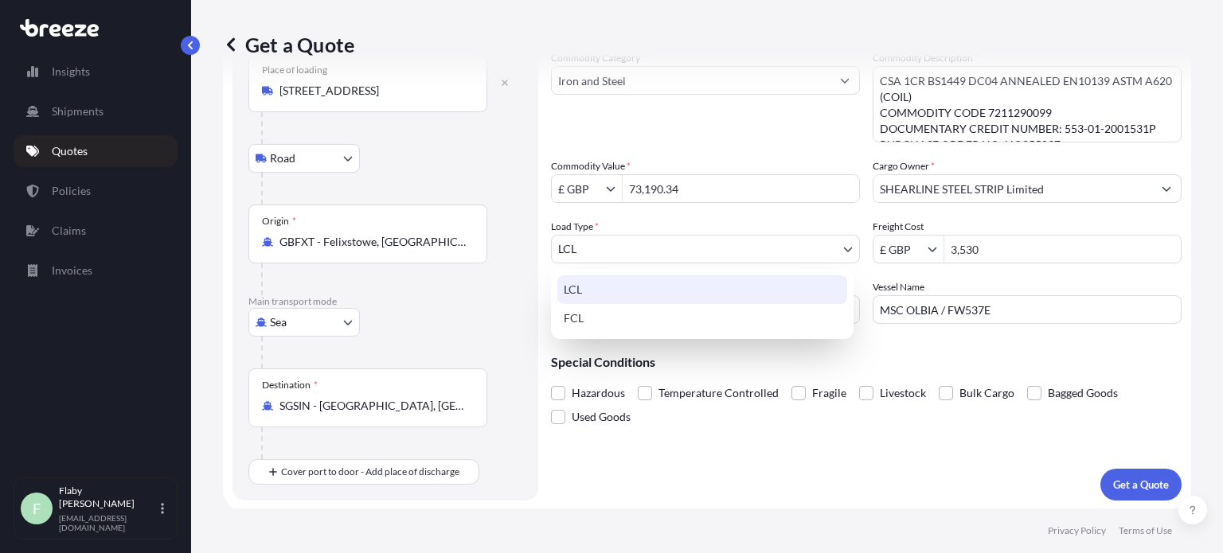
click at [598, 304] on div "FCL" at bounding box center [702, 318] width 290 height 29
select select "2"
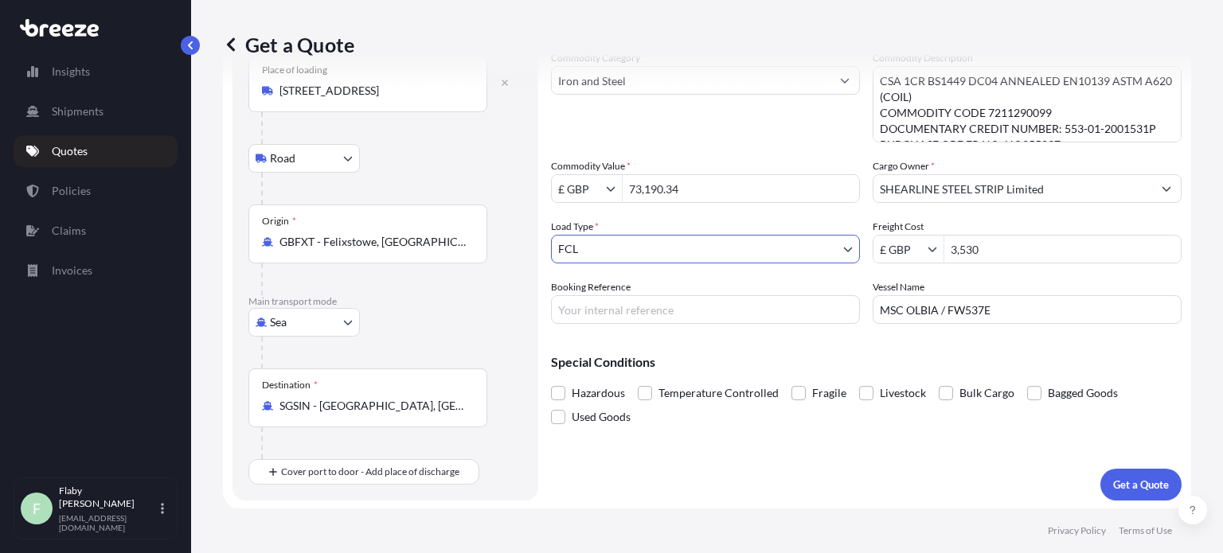
click at [605, 311] on input "Booking Reference" at bounding box center [705, 309] width 309 height 29
paste input "EX25005543"
type input "EX25005543"
drag, startPoint x: 997, startPoint y: 306, endPoint x: 849, endPoint y: 298, distance: 148.3
click at [849, 298] on div "Commodity Category * Iron and Steel Commodity Description * CSA 1CR BS1449 DC04…" at bounding box center [866, 187] width 631 height 274
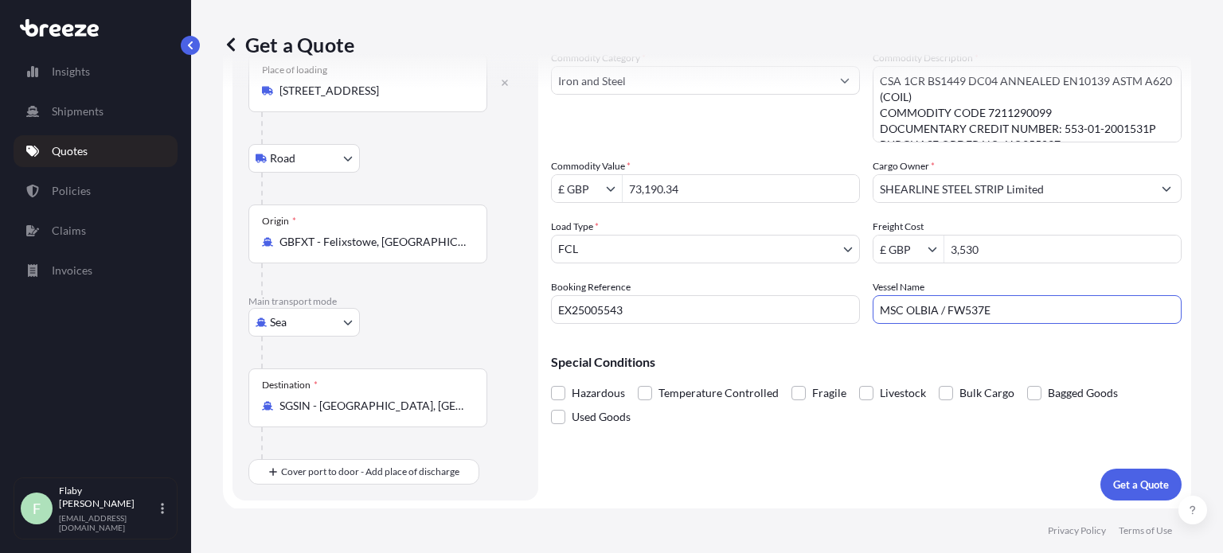
paste input "[PERSON_NAME] / FW538"
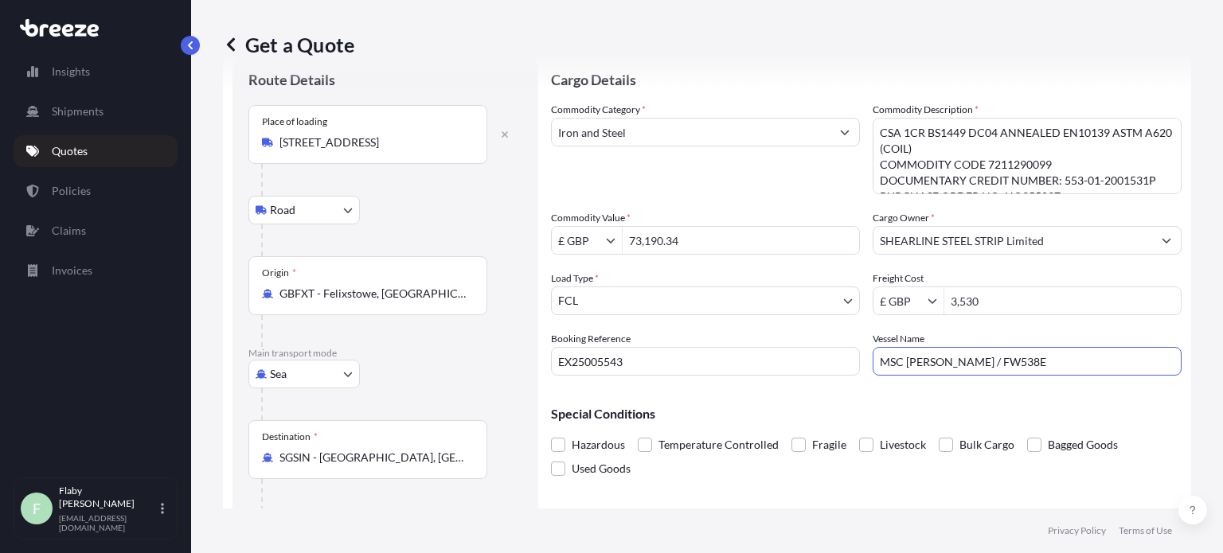
scroll to position [17, 0]
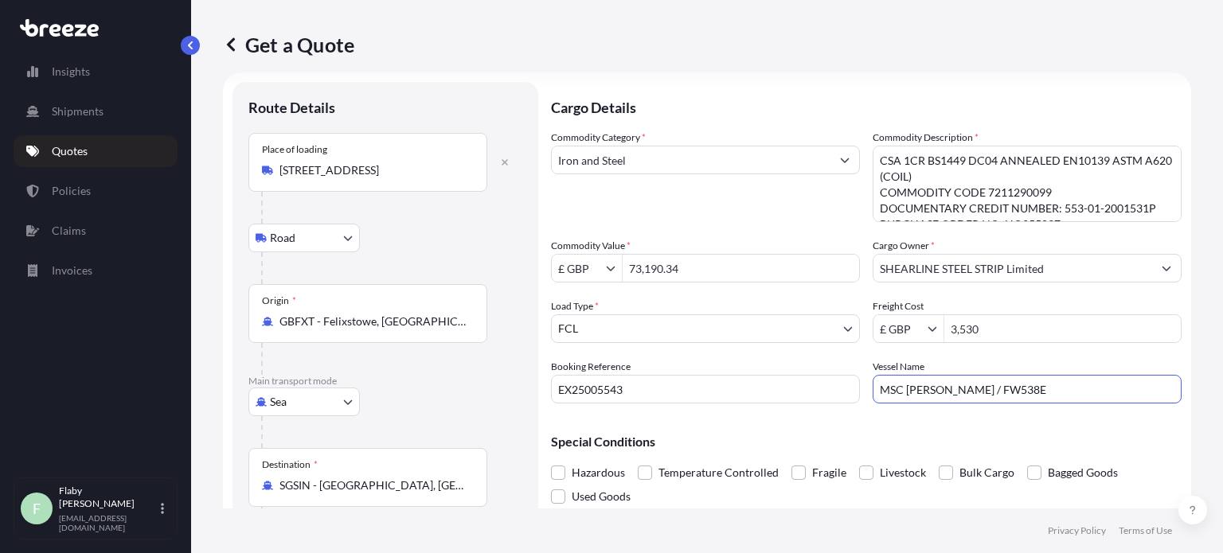
type input "MSC [PERSON_NAME] / FW538E"
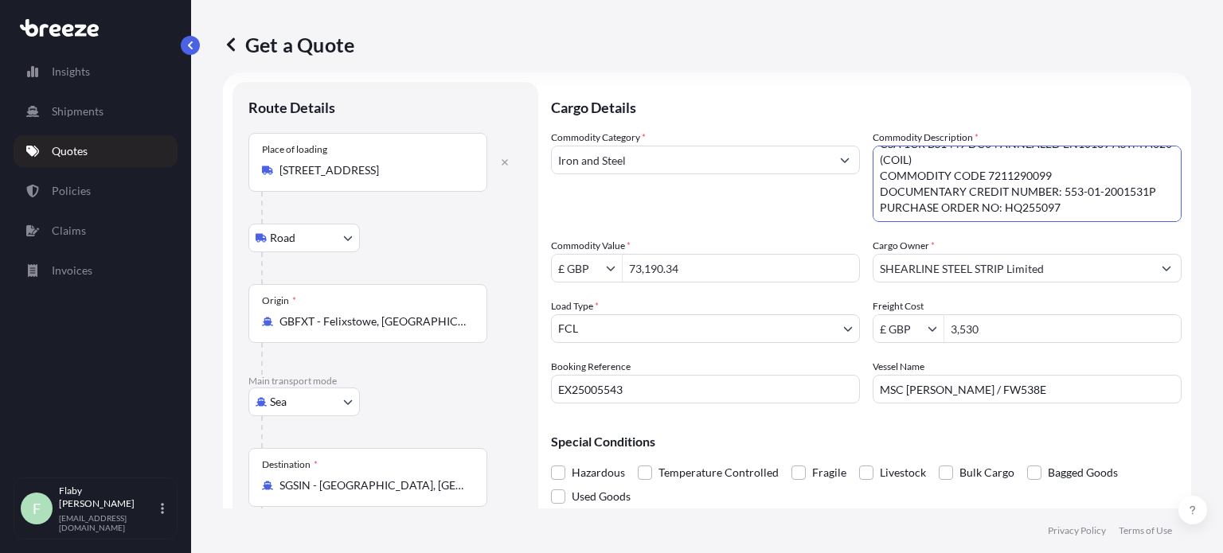
scroll to position [96, 0]
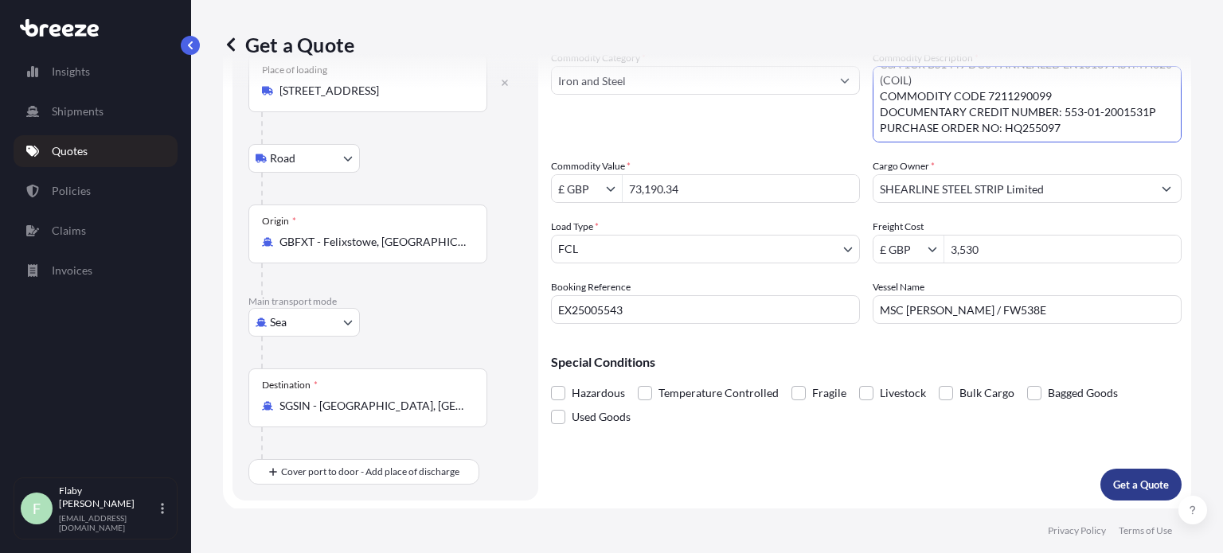
click at [1148, 483] on p "Get a Quote" at bounding box center [1141, 485] width 56 height 16
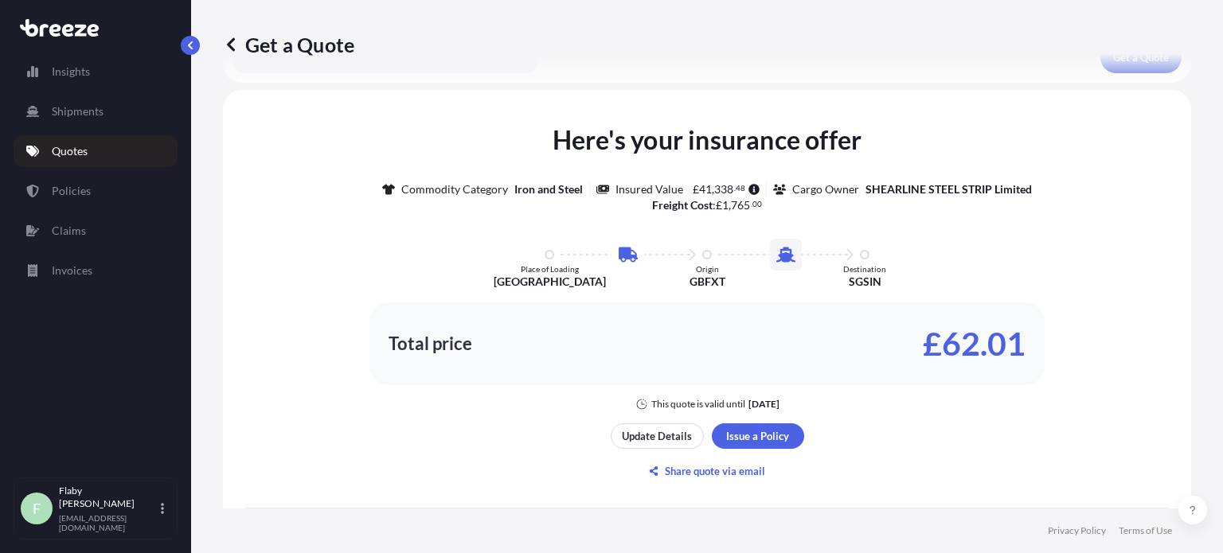
scroll to position [534, 0]
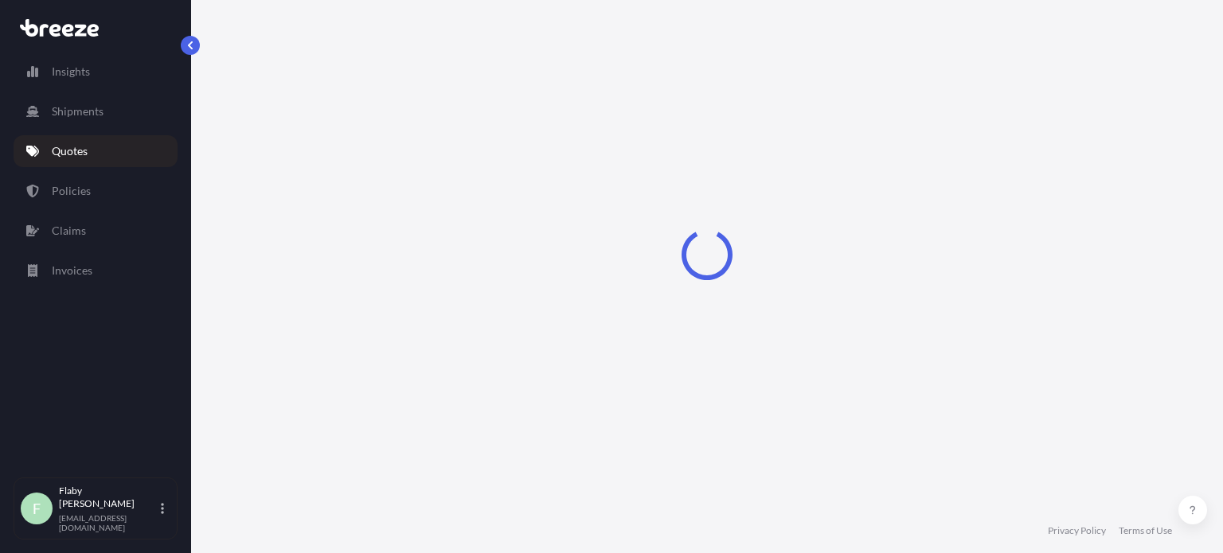
select select "Road"
select select "Sea"
select select "2"
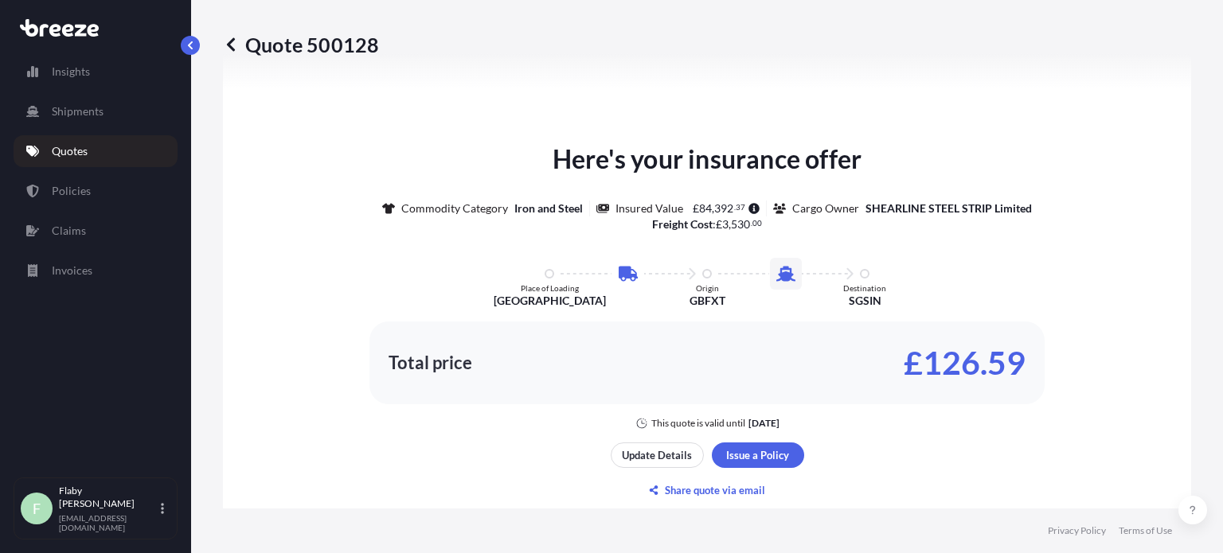
scroll to position [860, 0]
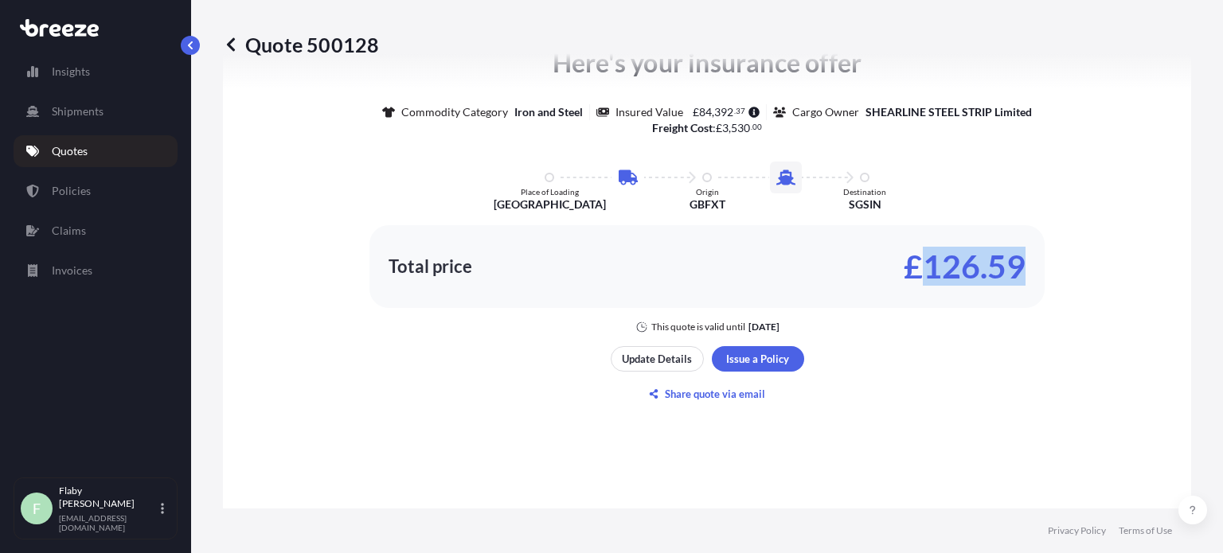
drag, startPoint x: 1022, startPoint y: 259, endPoint x: 925, endPoint y: 255, distance: 97.2
click at [925, 255] on div "Total price £126.59" at bounding box center [706, 266] width 675 height 83
copy p "126.59"
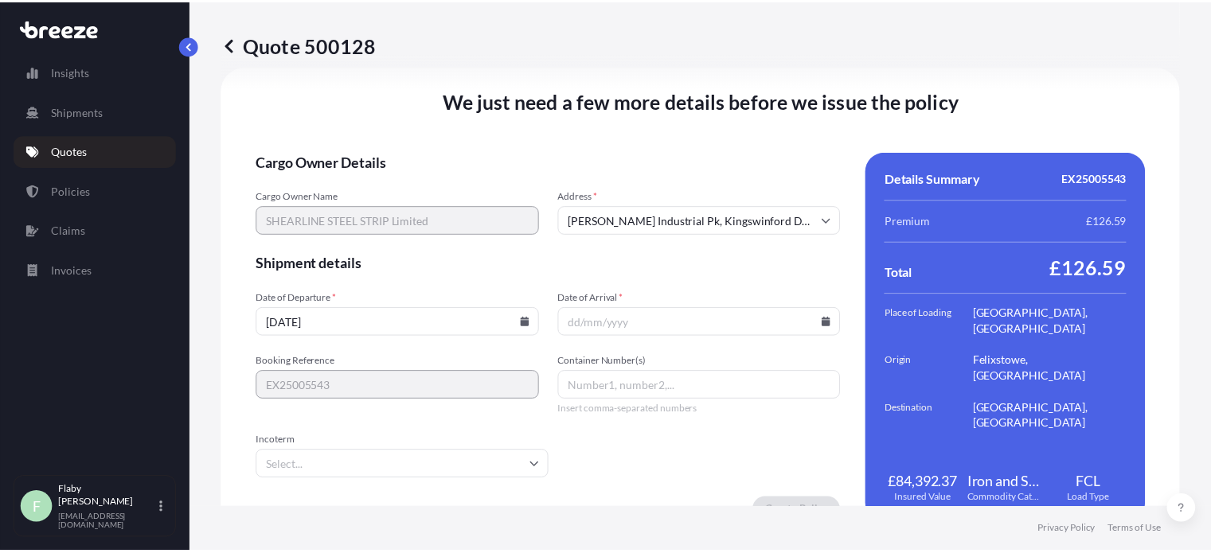
scroll to position [2099, 0]
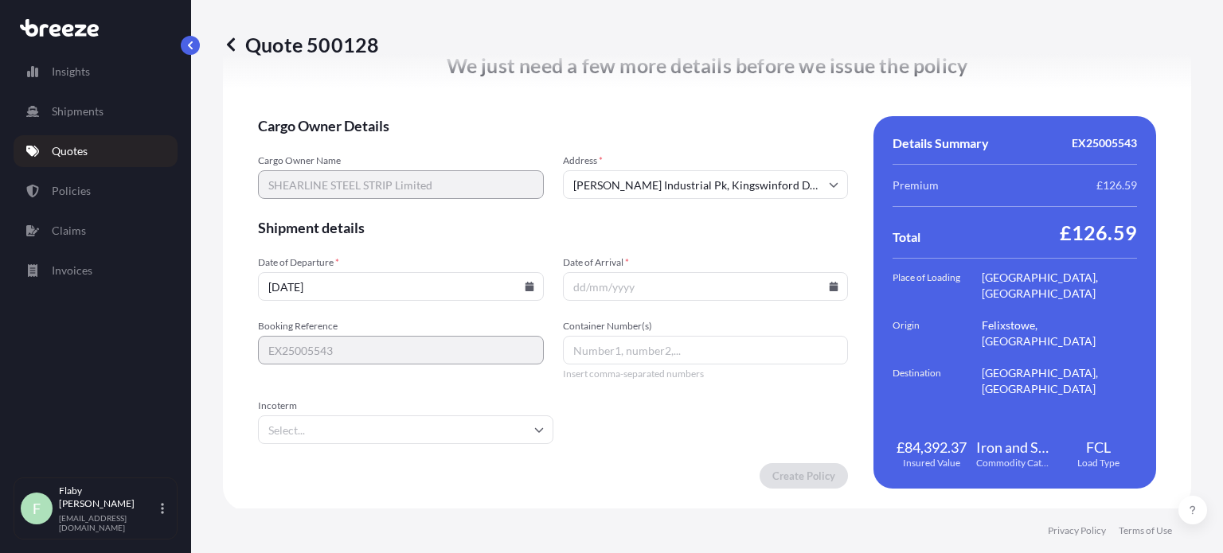
click at [529, 283] on icon at bounding box center [529, 287] width 9 height 10
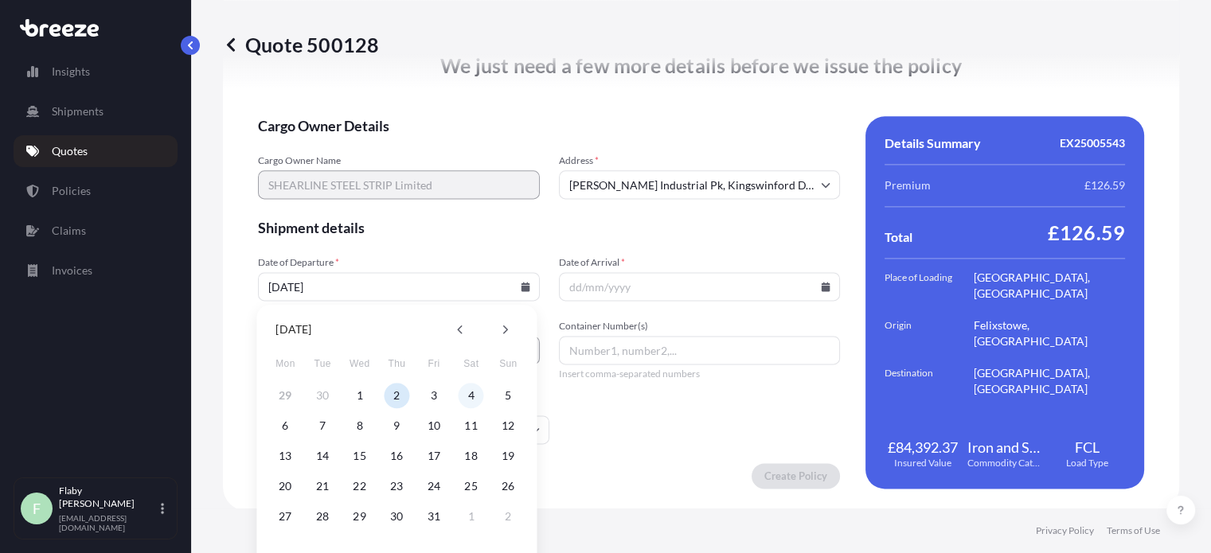
click at [471, 395] on button "4" at bounding box center [471, 395] width 25 height 25
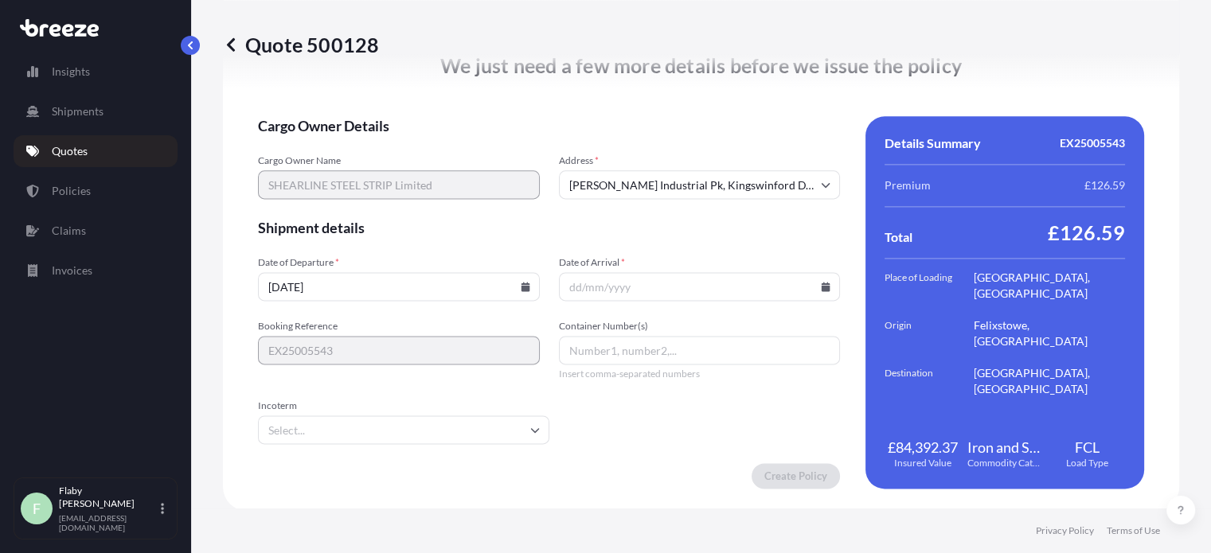
type input "[DATE]"
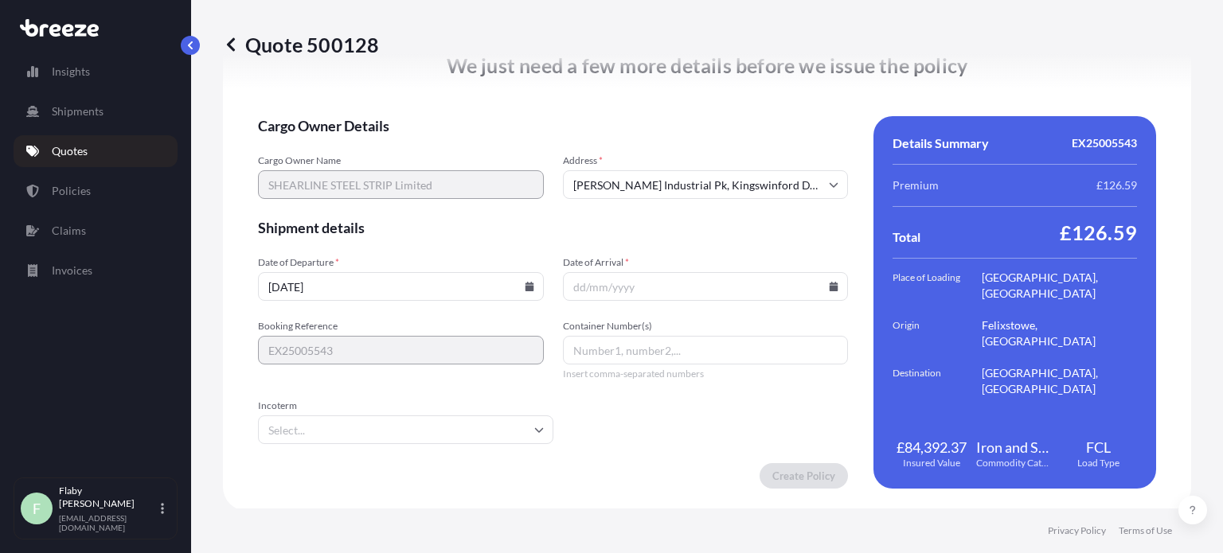
click at [634, 288] on input "Date of Arrival *" at bounding box center [706, 286] width 286 height 29
click at [825, 291] on input "Date of Arrival *" at bounding box center [706, 286] width 286 height 29
click at [830, 287] on icon at bounding box center [834, 287] width 9 height 10
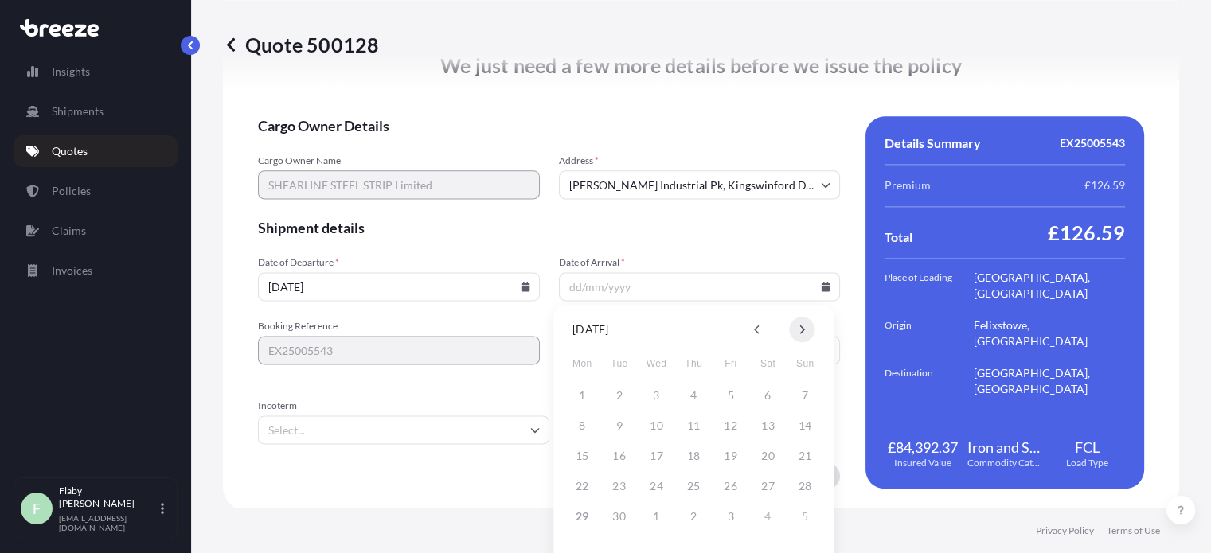
click at [807, 332] on button at bounding box center [801, 329] width 25 height 25
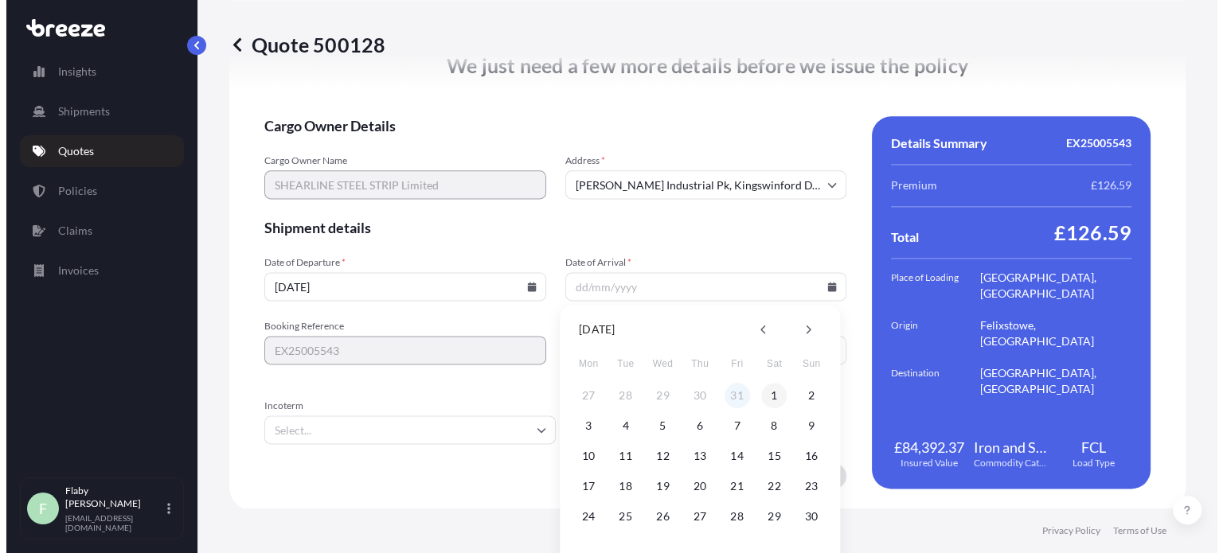
scroll to position [0, 0]
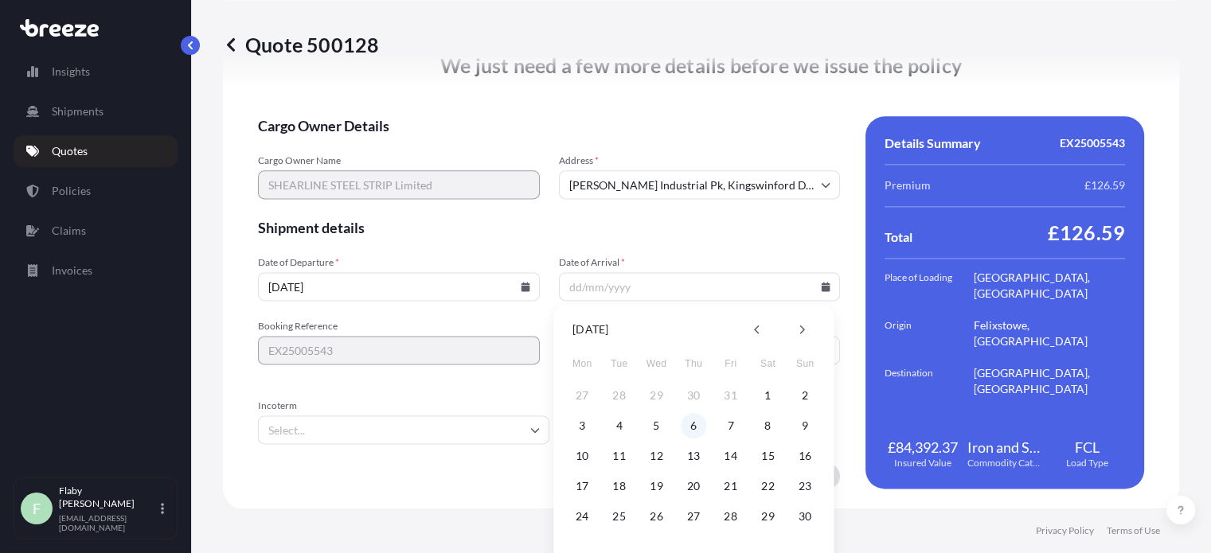
click at [694, 422] on button "6" at bounding box center [693, 425] width 25 height 25
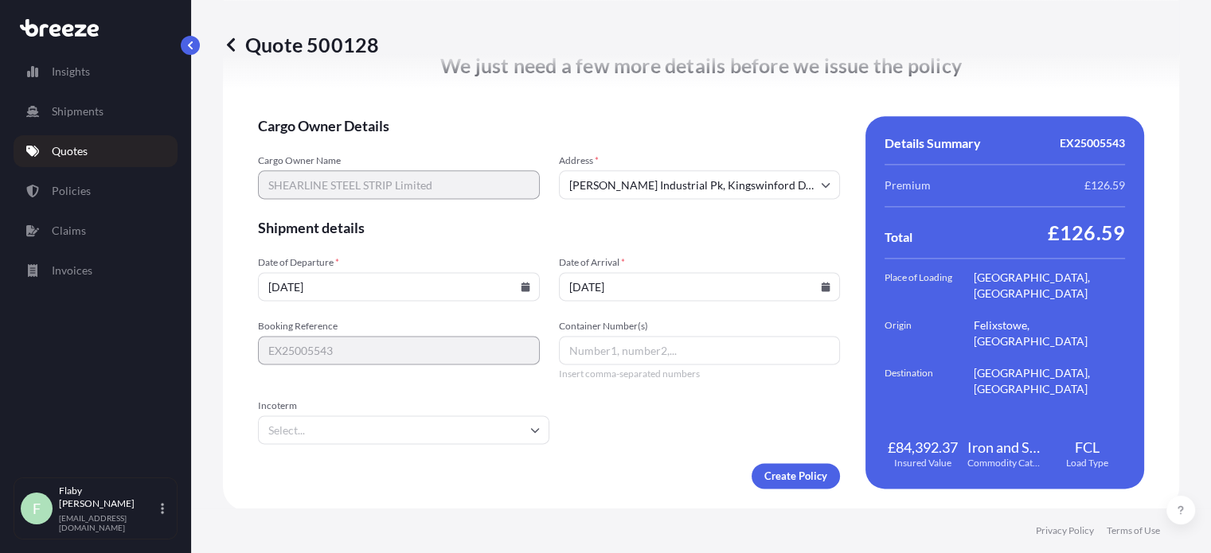
type input "[DATE]"
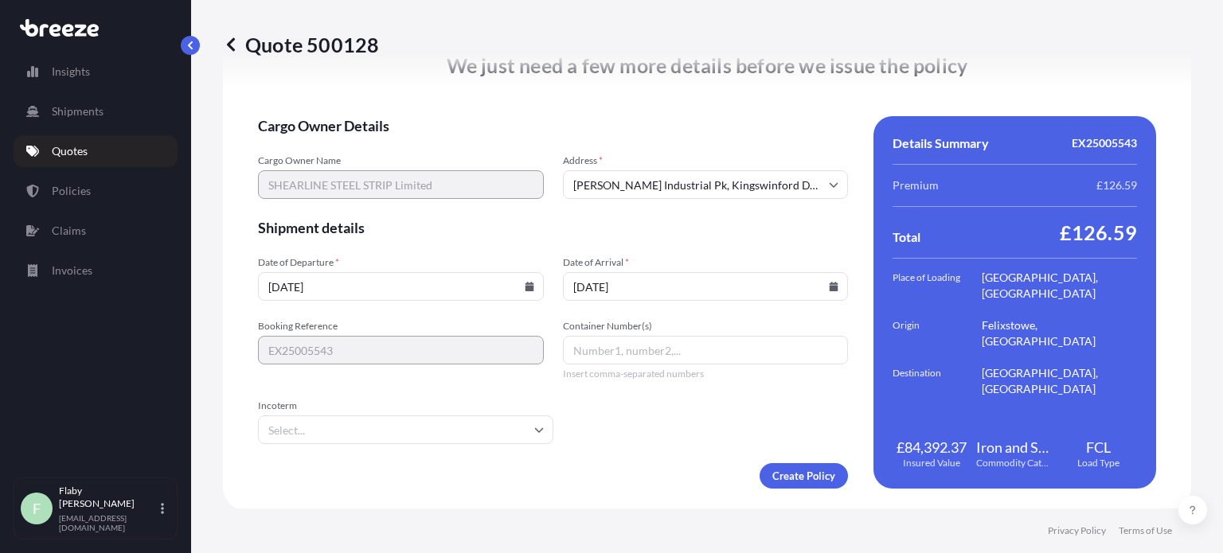
click at [725, 209] on form "Cargo Owner Details Cargo Owner Name SHEARLINE STEEL STRIP Limited Address * [P…" at bounding box center [553, 302] width 590 height 373
click at [634, 350] on input "Container Number(s)" at bounding box center [706, 350] width 286 height 29
paste input "FSCU8022601"
paste input "YMMU6192973"
type input "FSCU8022601 , YMMU6192973"
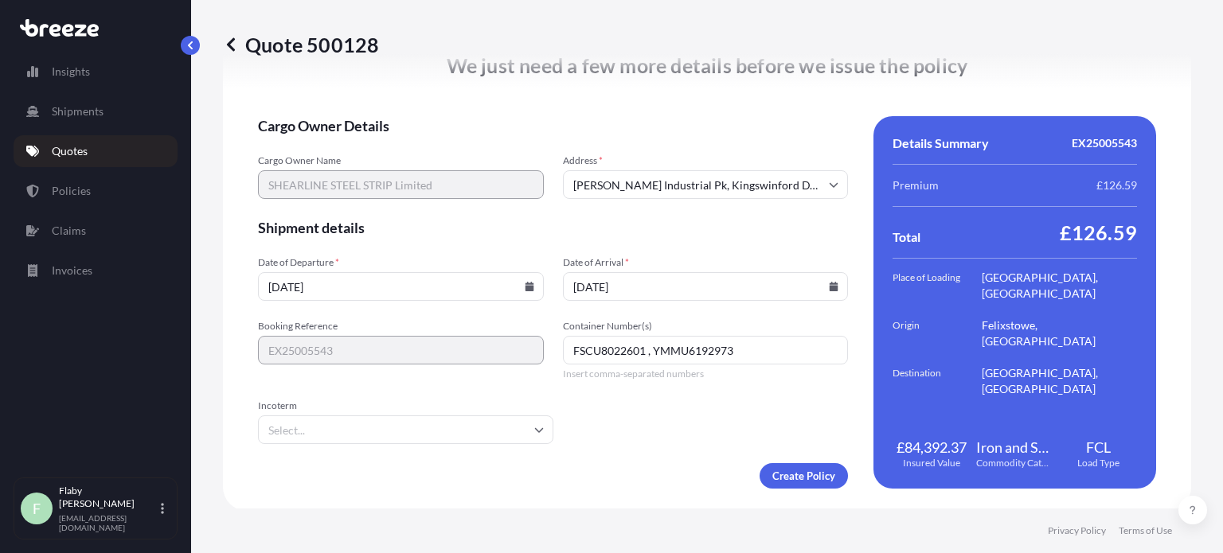
click at [509, 437] on input "Incoterm" at bounding box center [405, 430] width 295 height 29
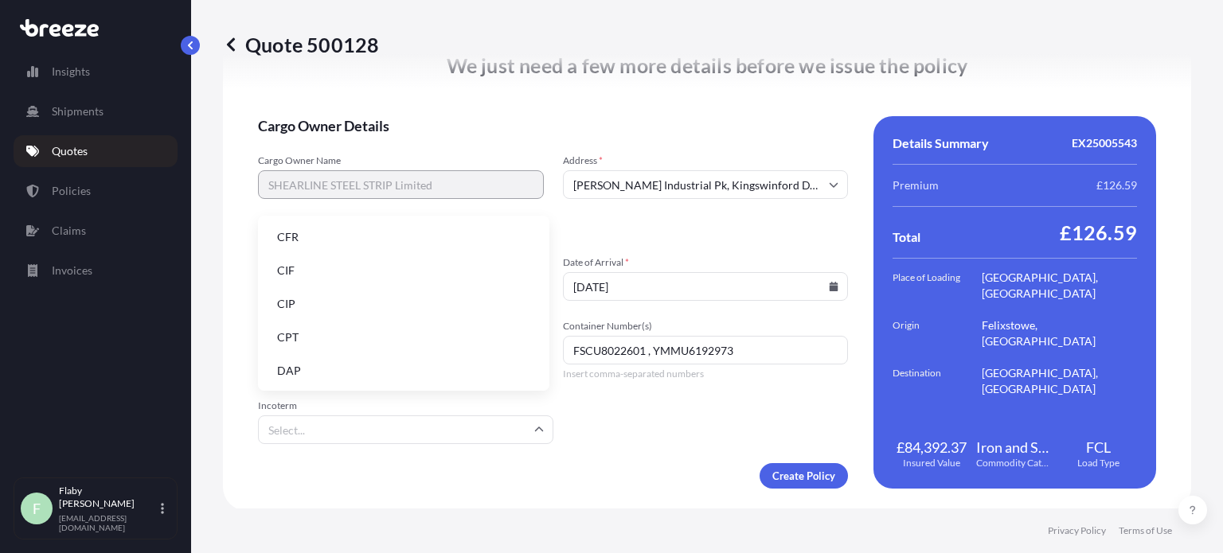
click at [321, 264] on li "CIF" at bounding box center [403, 271] width 279 height 30
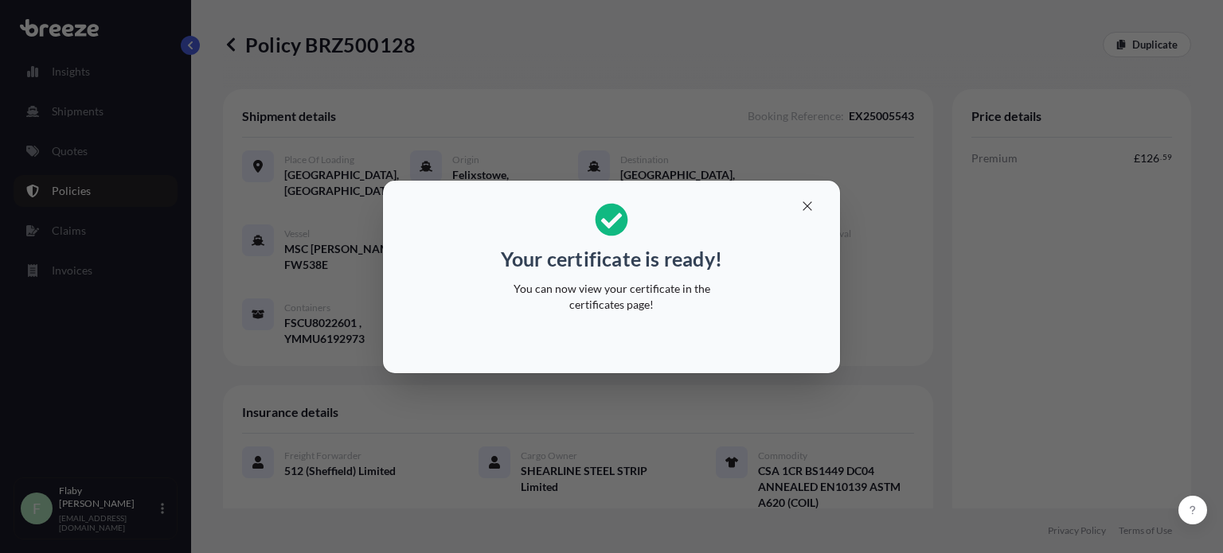
click at [807, 207] on icon "button" at bounding box center [807, 206] width 14 height 14
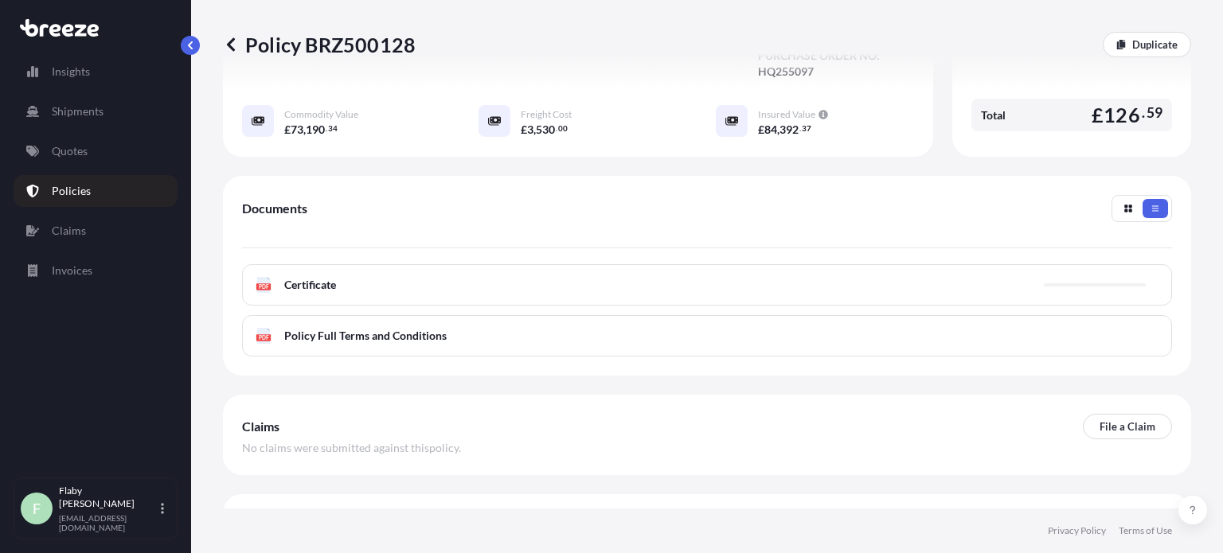
scroll to position [545, 0]
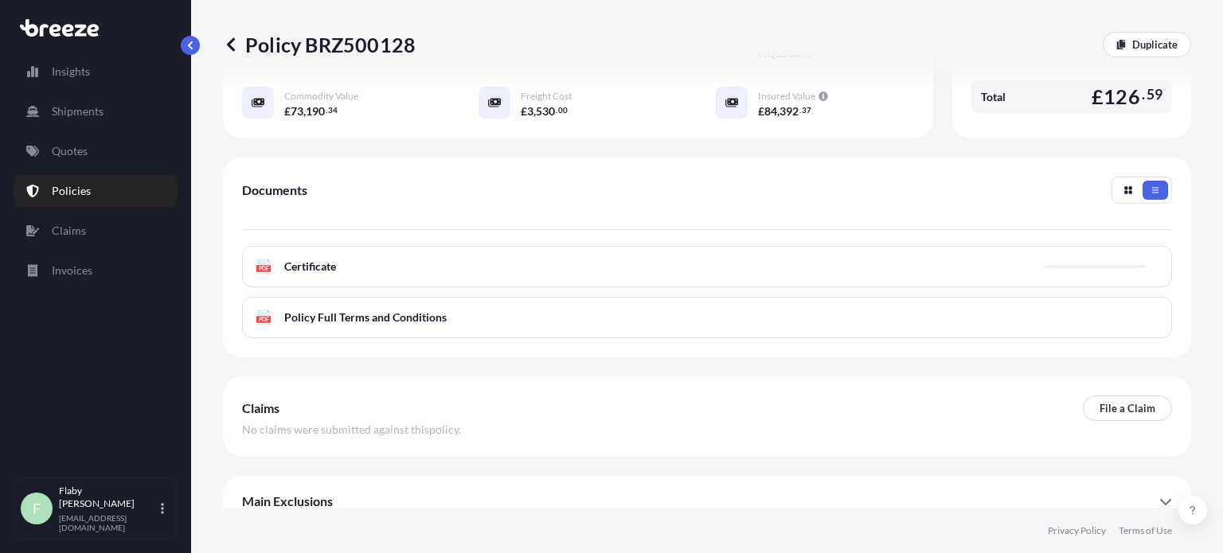
click at [455, 253] on div "PDF Certificate" at bounding box center [707, 266] width 930 height 41
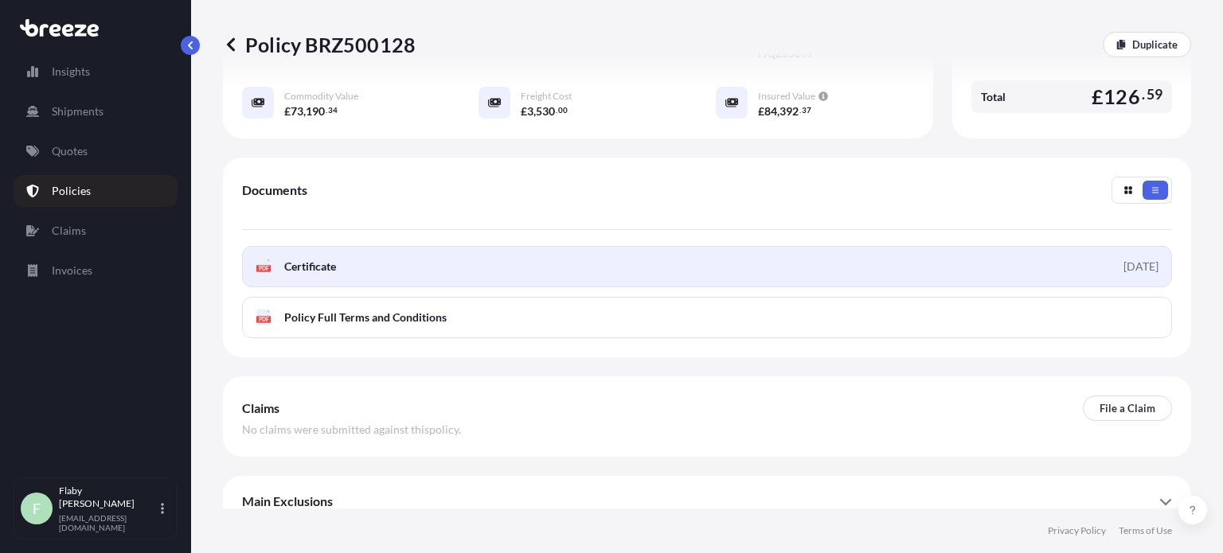
click at [382, 252] on link "PDF Certificate [DATE]" at bounding box center [707, 266] width 930 height 41
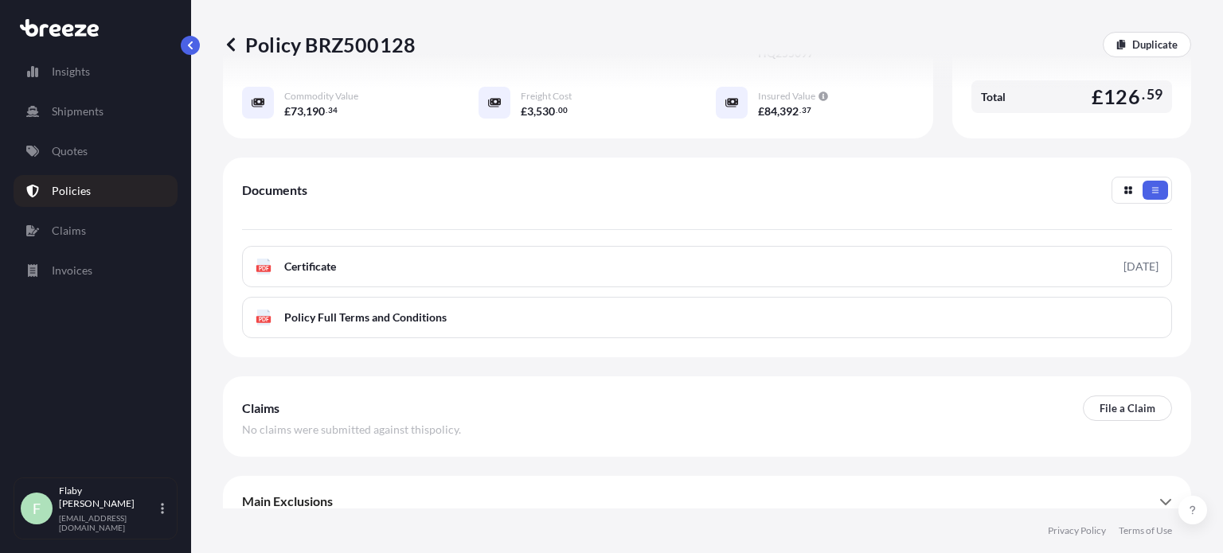
click at [89, 187] on link "Policies" at bounding box center [96, 191] width 164 height 32
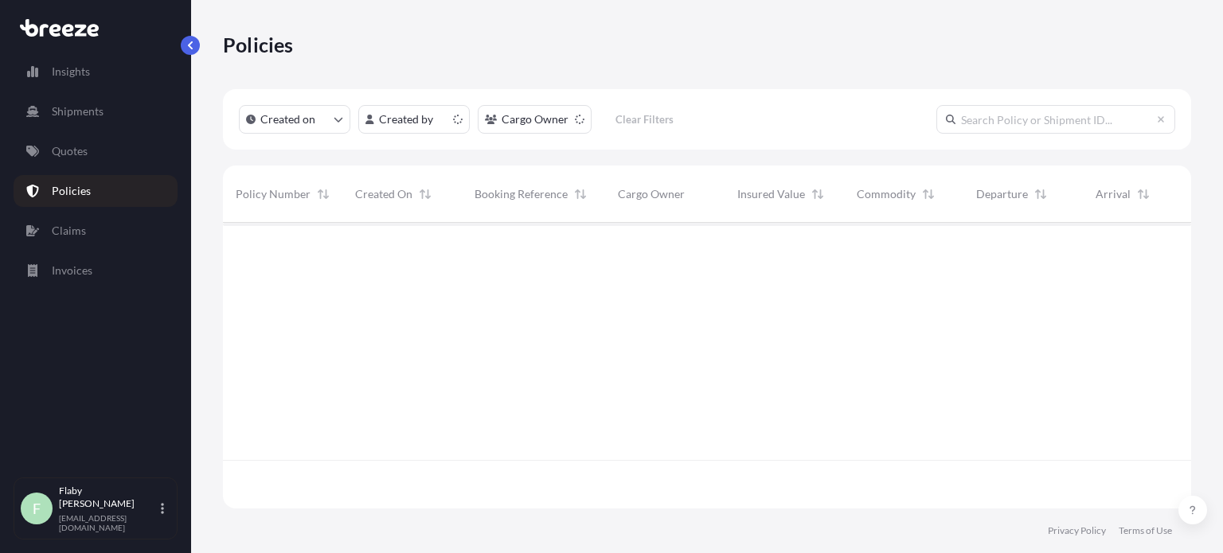
scroll to position [283, 956]
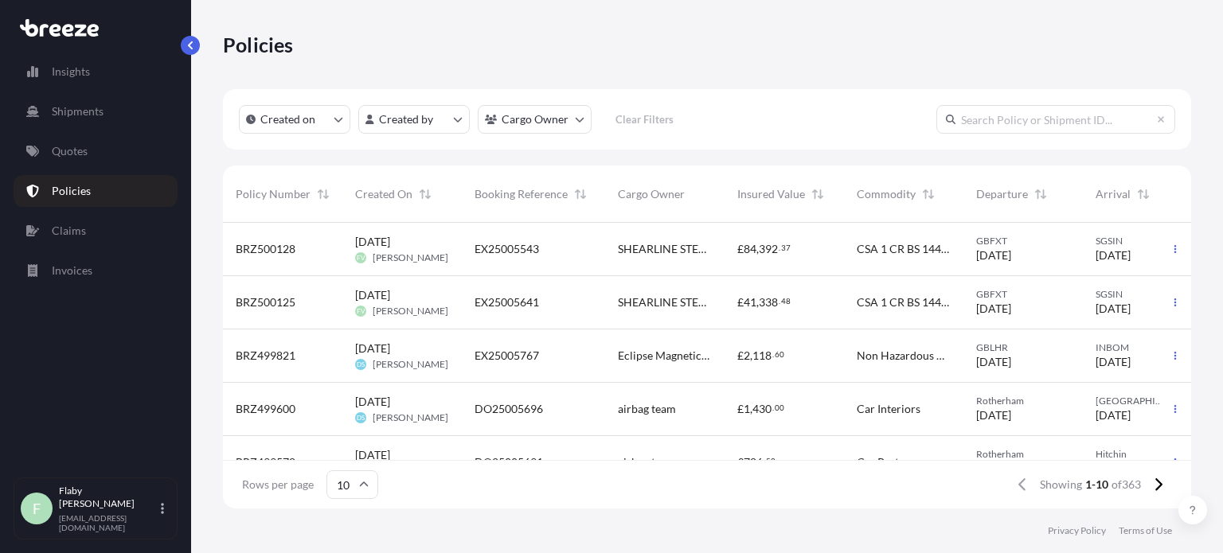
click at [526, 299] on span "EX25005641" at bounding box center [507, 303] width 65 height 16
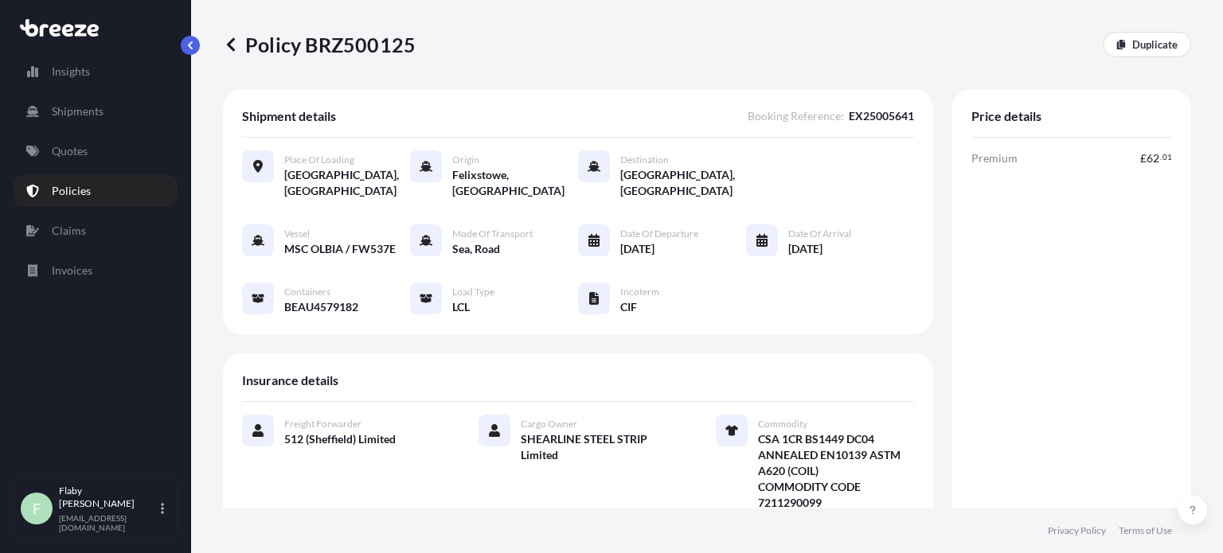
click at [381, 49] on p "Policy BRZ500125" at bounding box center [319, 44] width 193 height 25
copy p "BRZ500125"
click at [98, 189] on link "Policies" at bounding box center [96, 191] width 164 height 32
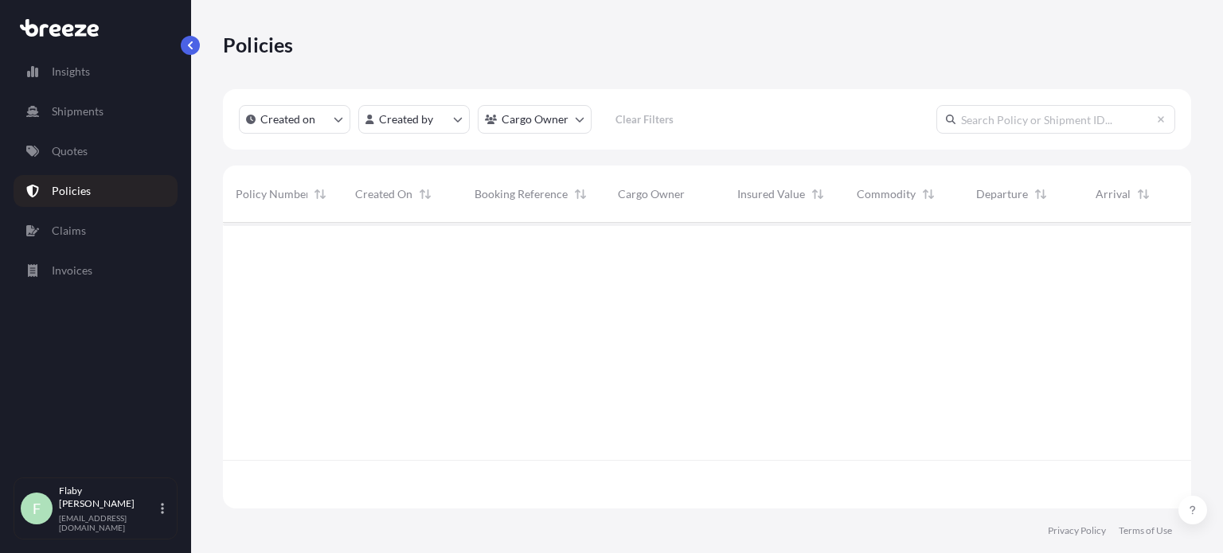
scroll to position [283, 956]
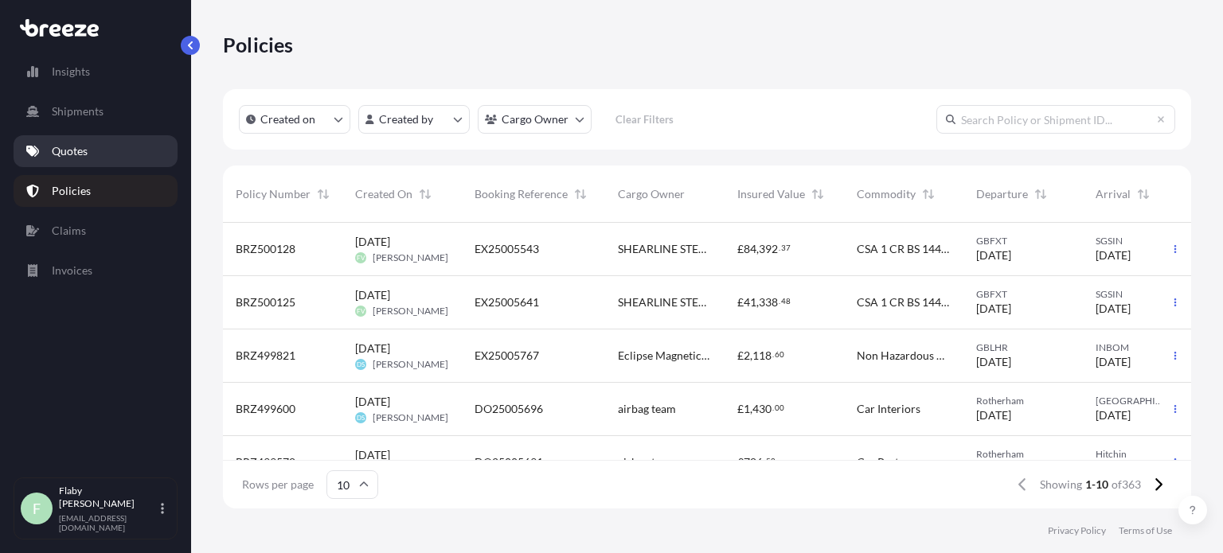
click at [92, 153] on link "Quotes" at bounding box center [96, 151] width 164 height 32
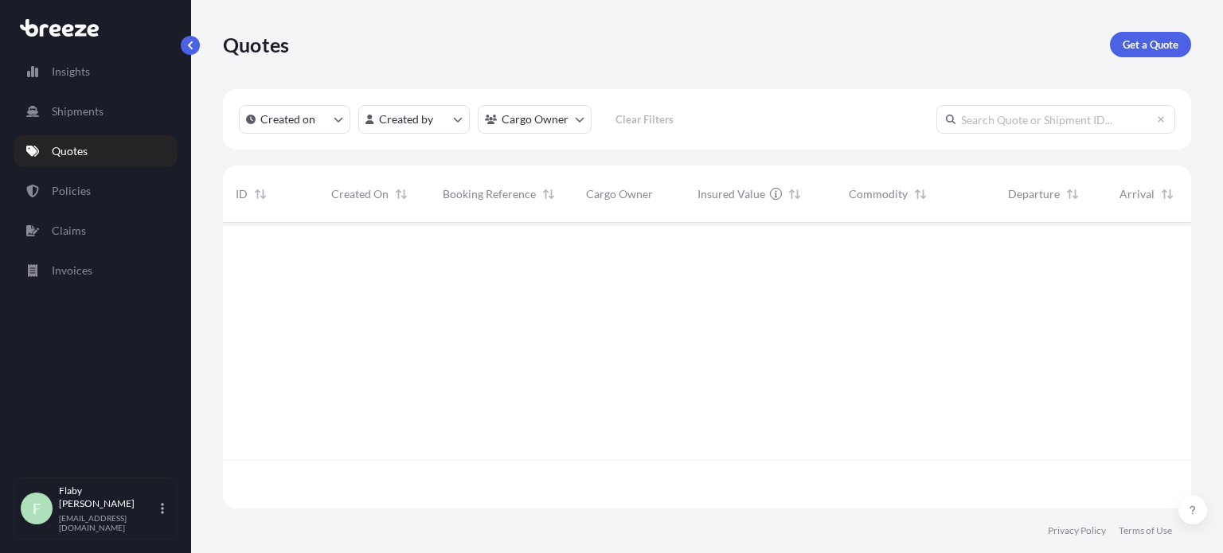
scroll to position [283, 956]
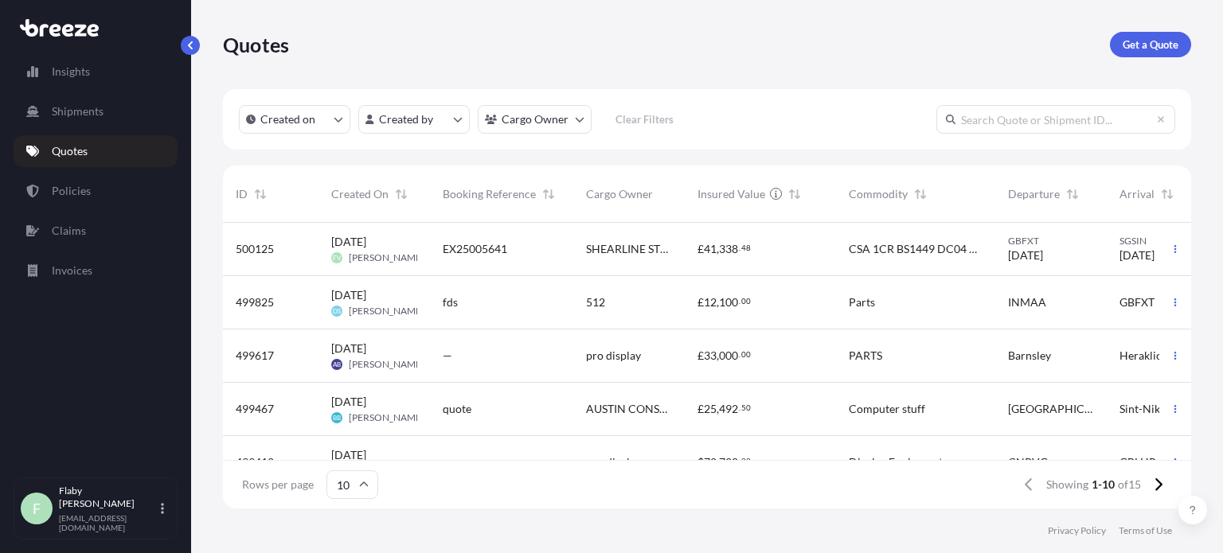
click at [551, 256] on div "EX25005641" at bounding box center [502, 249] width 118 height 16
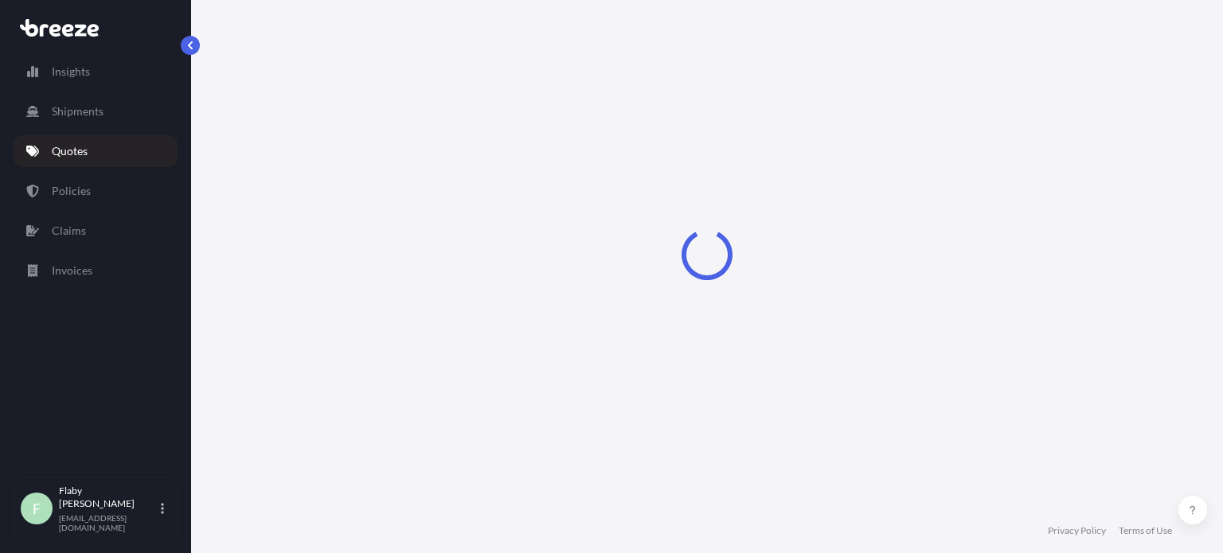
select select "Road"
select select "Sea"
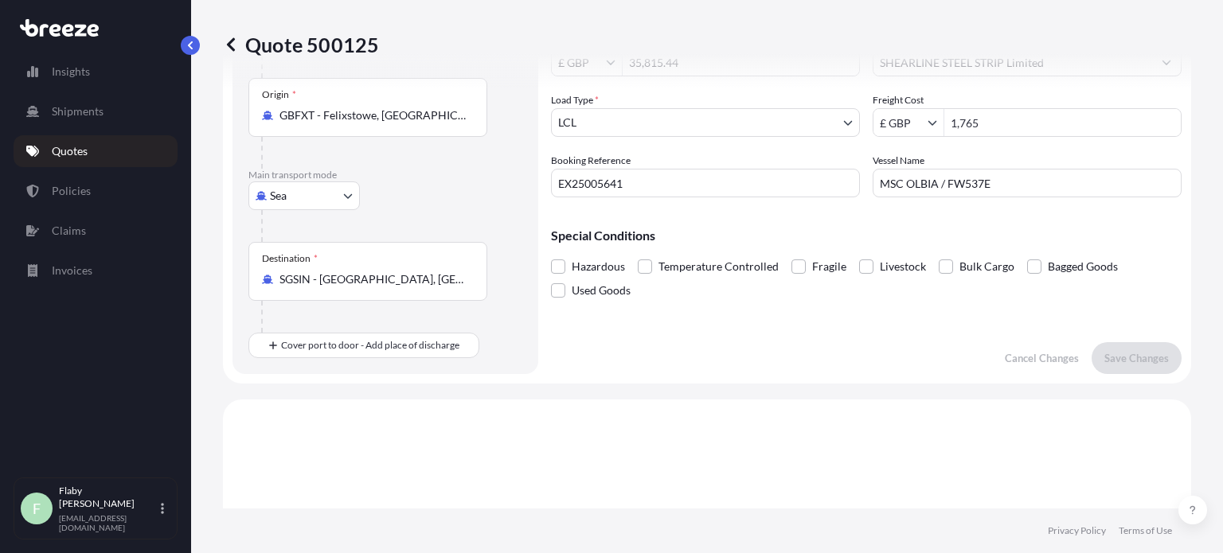
scroll to position [64, 0]
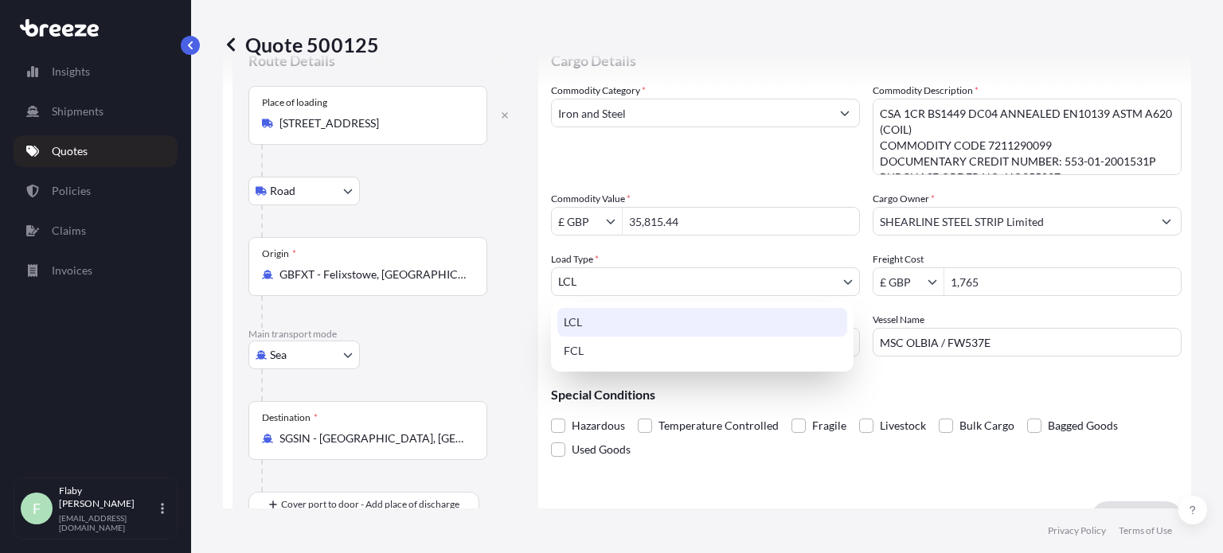
click at [793, 283] on body "Insights Shipments Quotes Policies Claims Invoices F Flaby Varghese [EMAIL_ADDR…" at bounding box center [611, 276] width 1223 height 553
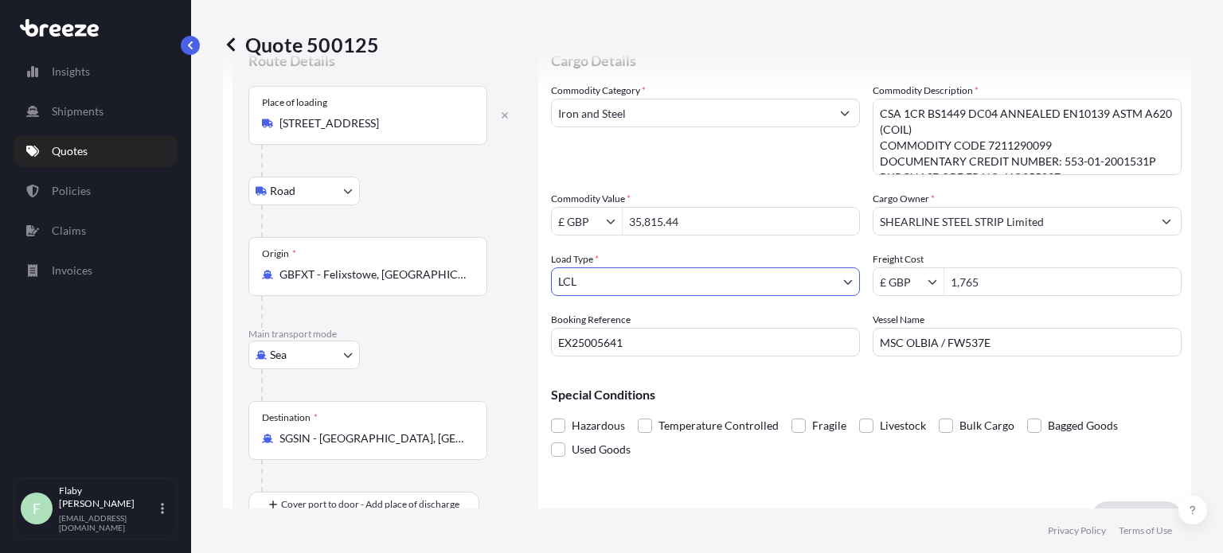
click at [599, 286] on body "Insights Shipments Quotes Policies Claims Invoices F Flaby Varghese [EMAIL_ADDR…" at bounding box center [611, 276] width 1223 height 553
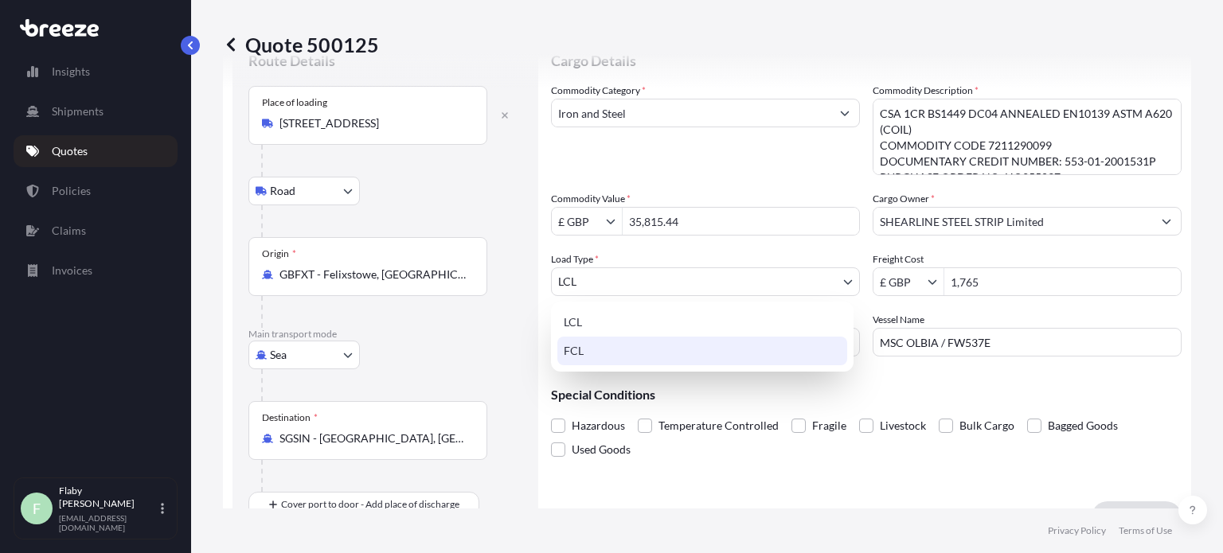
click at [592, 348] on div "FCL" at bounding box center [702, 351] width 290 height 29
select select "2"
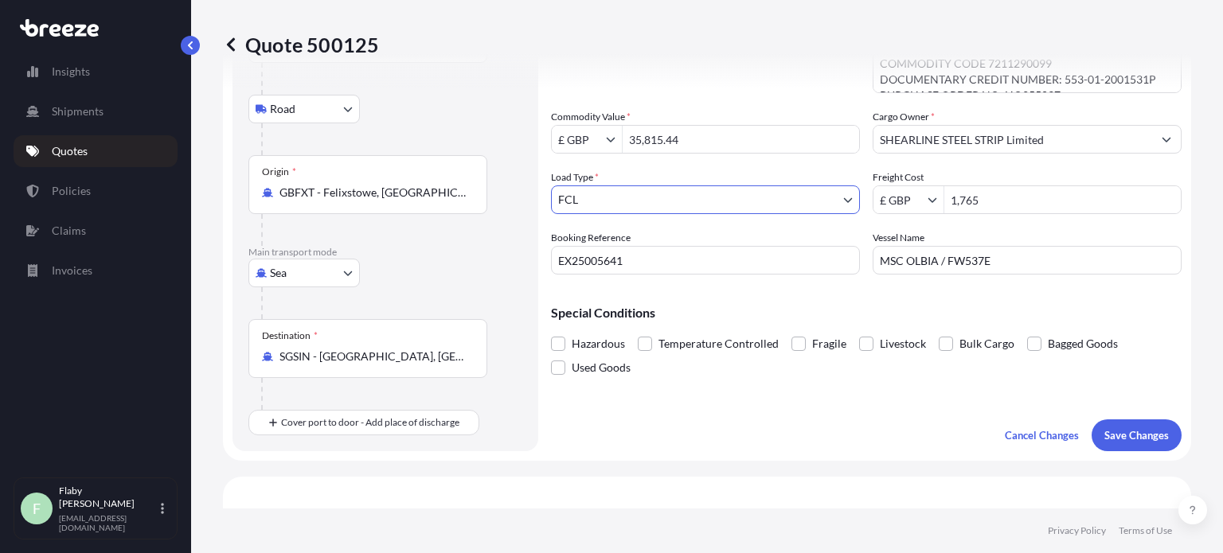
scroll to position [159, 0]
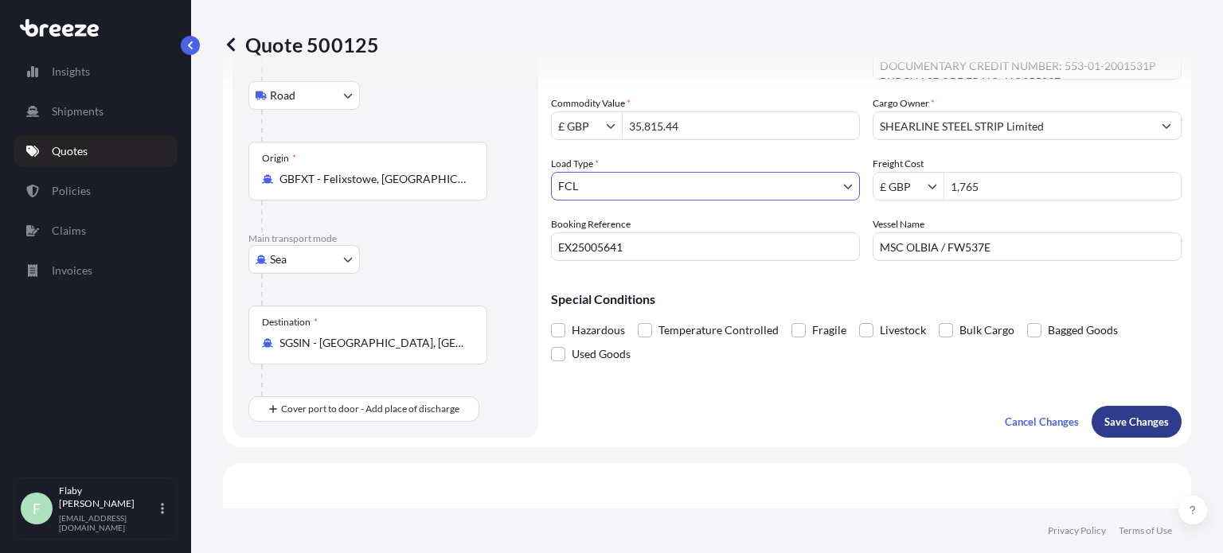
click at [1116, 424] on p "Save Changes" at bounding box center [1136, 422] width 65 height 16
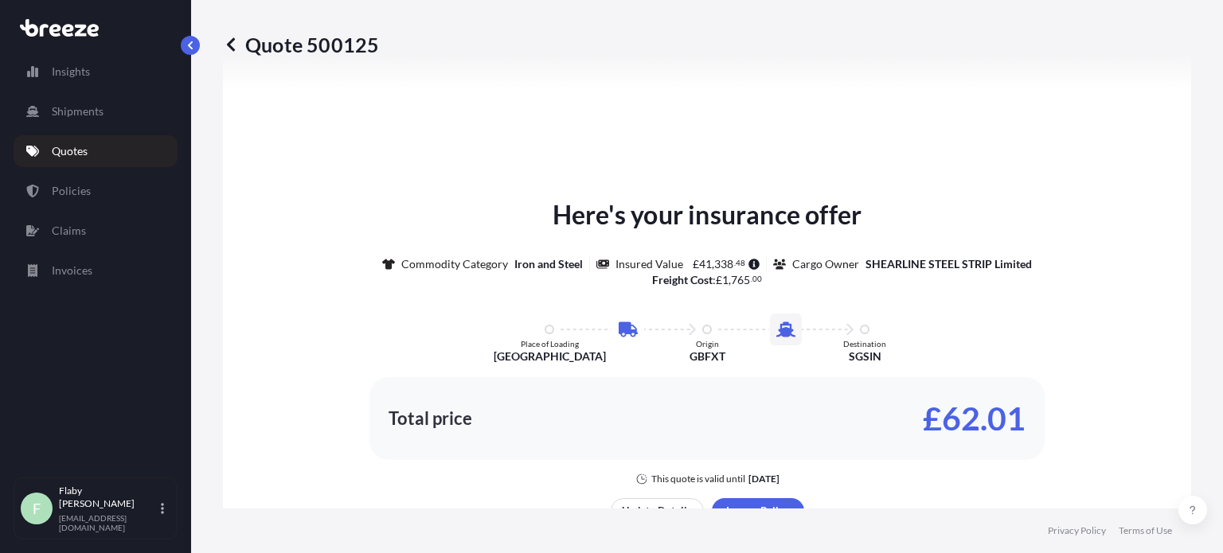
select select "Road"
select select "Sea"
select select "2"
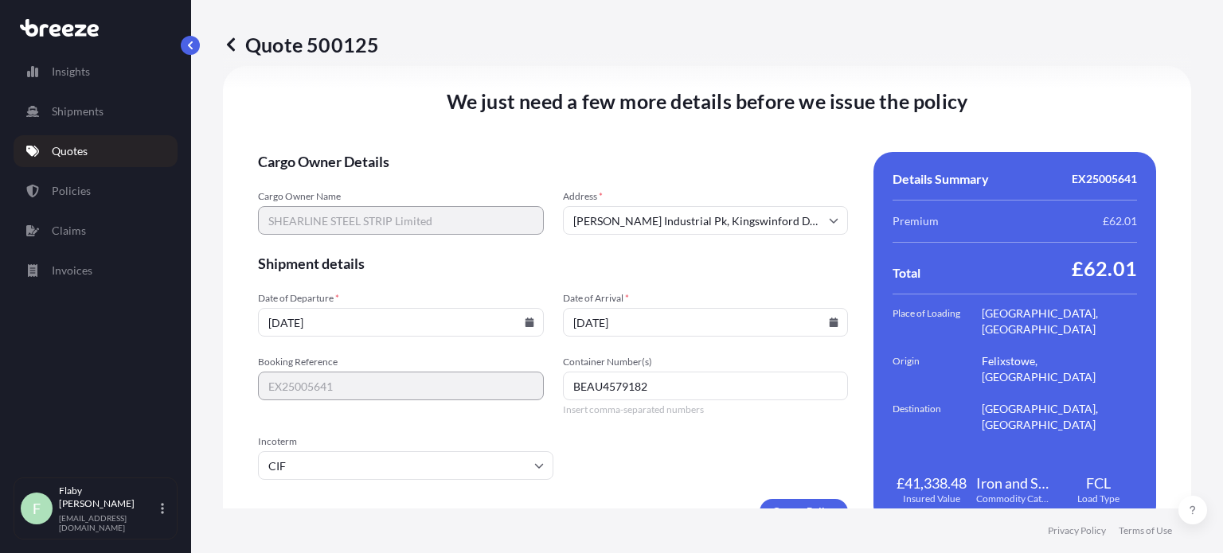
scroll to position [2099, 0]
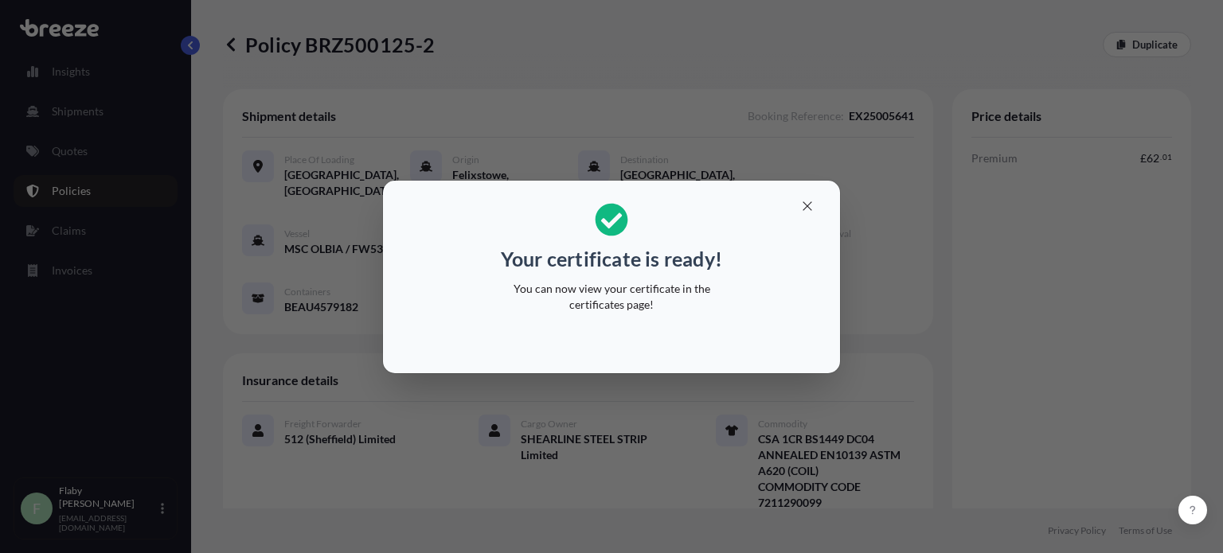
click at [815, 194] on button "button" at bounding box center [808, 206] width 40 height 25
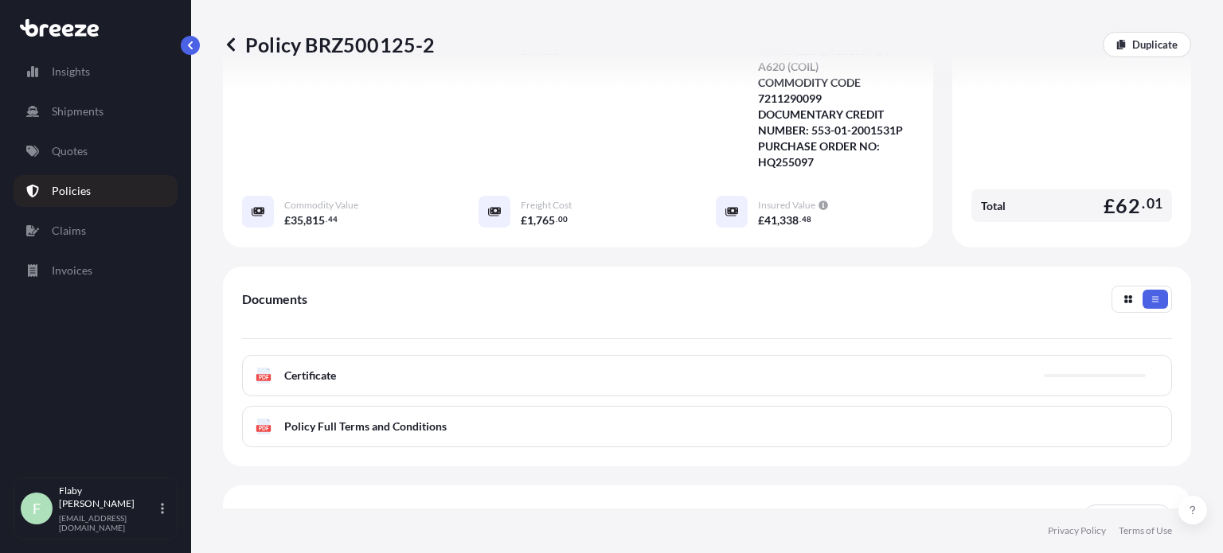
scroll to position [530, 0]
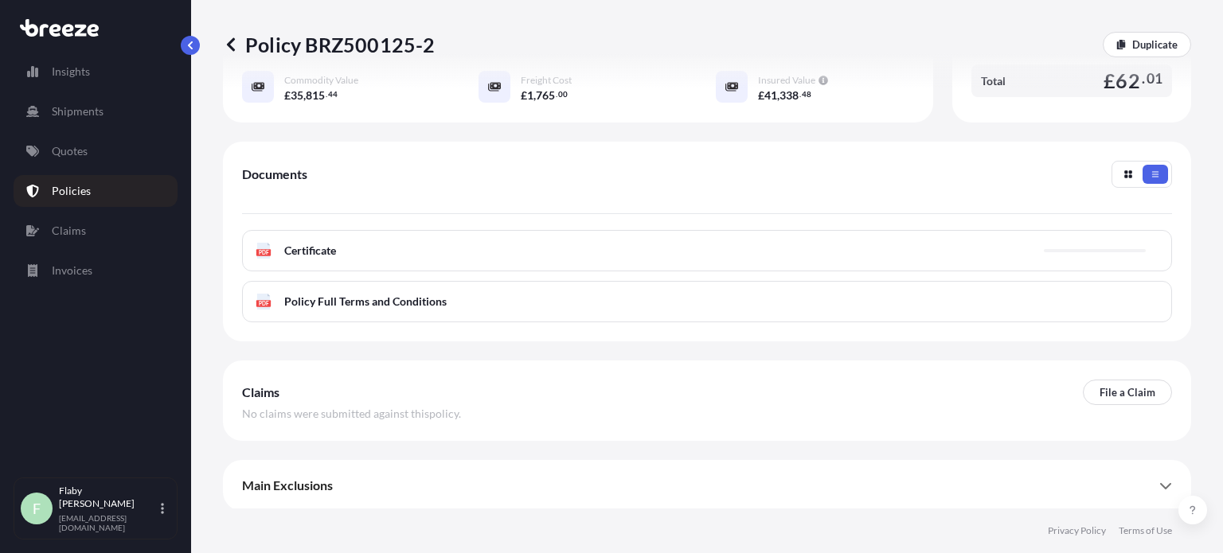
click at [737, 256] on div "PDF Certificate" at bounding box center [707, 250] width 930 height 41
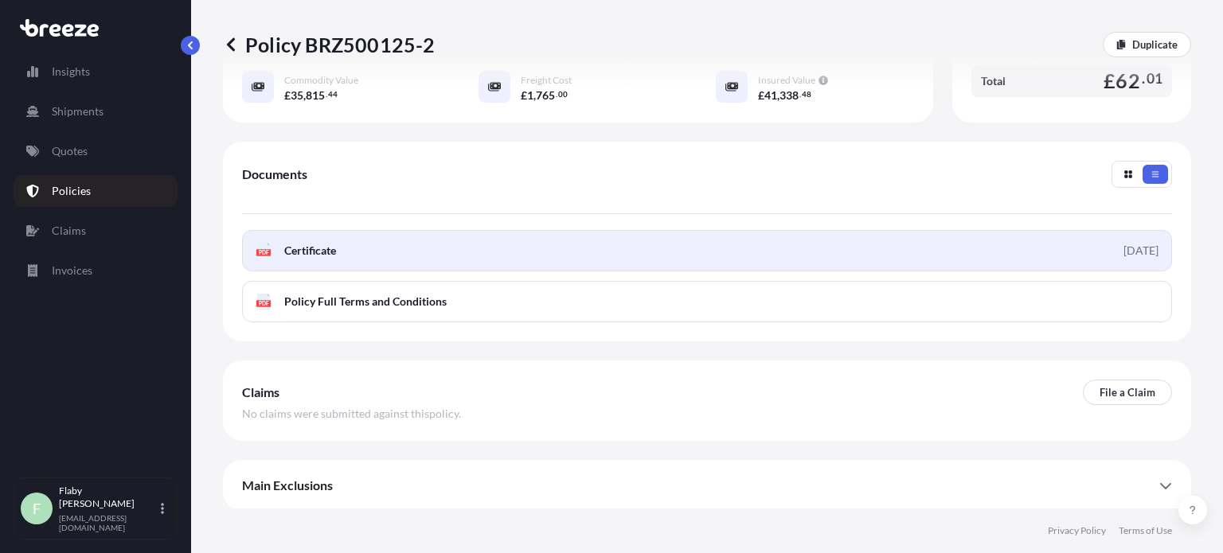
click at [706, 248] on link "PDF Certificate [DATE]" at bounding box center [707, 250] width 930 height 41
